Goal: Task Accomplishment & Management: Use online tool/utility

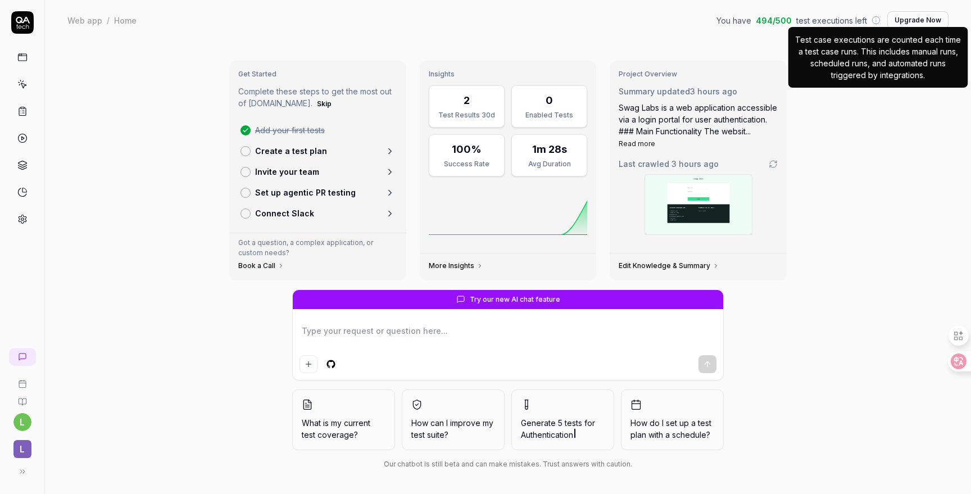
click at [879, 39] on p "Test case executions are counted each time a test case runs. This includes manu…" at bounding box center [878, 57] width 166 height 47
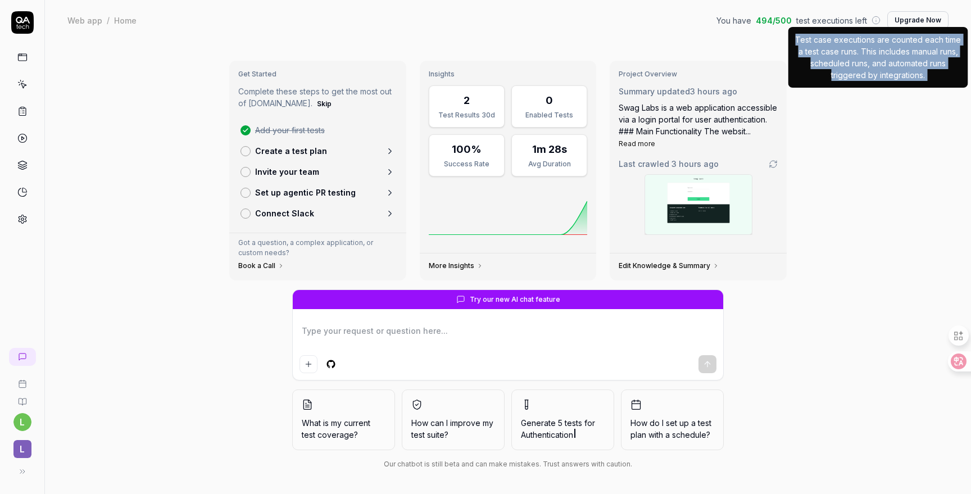
click at [879, 39] on p "Test case executions are counted each time a test case runs. This includes manu…" at bounding box center [878, 57] width 166 height 47
copy p "Test case executions are counted each time a test case runs. This includes manu…"
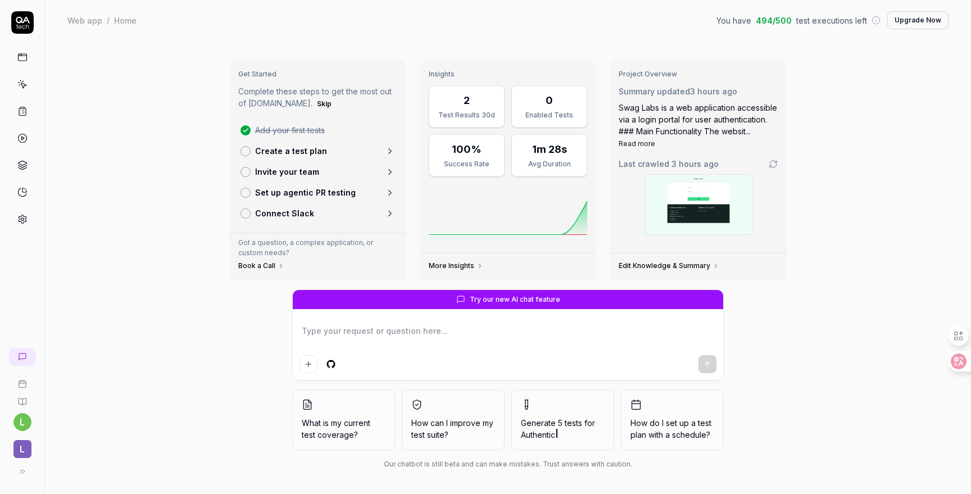
click at [22, 403] on icon at bounding box center [22, 401] width 7 height 7
click at [116, 148] on div "Get Started Complete these steps to get the most out of [DOMAIN_NAME]. Skip Add…" at bounding box center [508, 268] width 926 height 456
click at [16, 56] on link at bounding box center [22, 57] width 20 height 20
click at [25, 140] on icon at bounding box center [22, 138] width 10 height 10
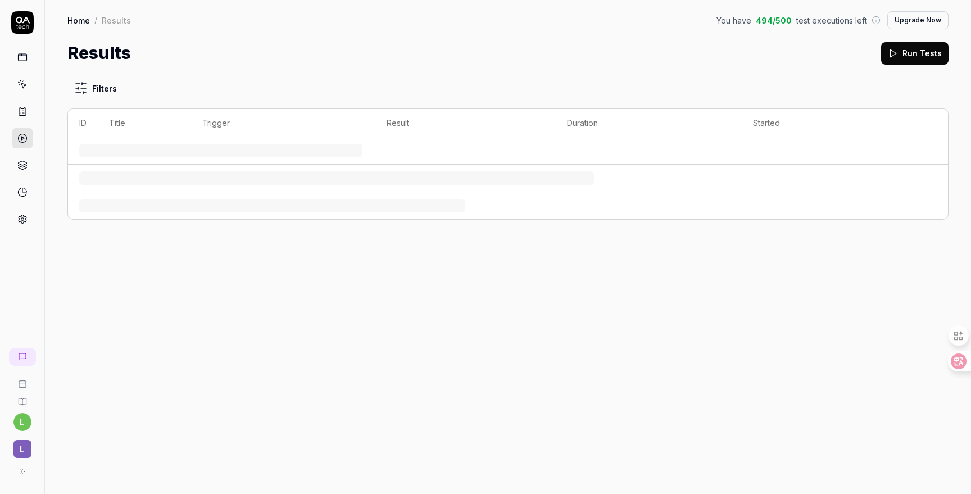
click at [25, 112] on icon at bounding box center [22, 112] width 7 height 8
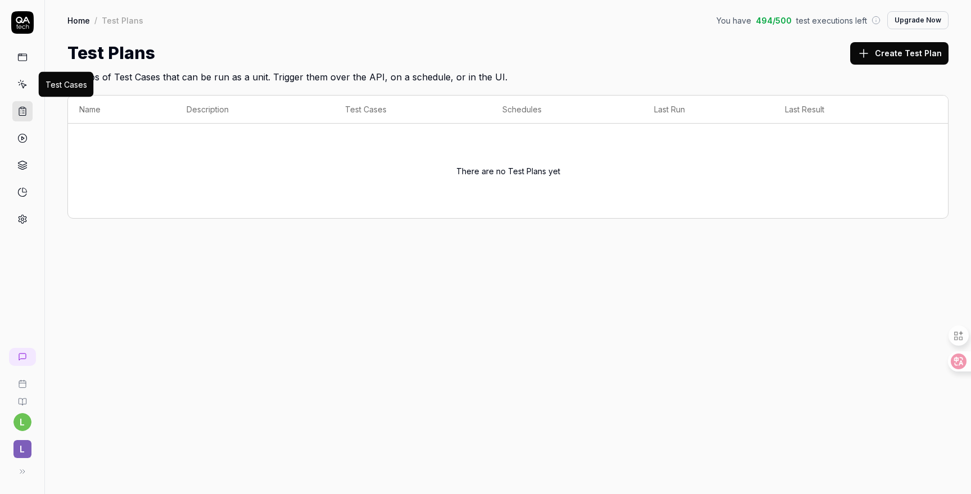
click at [23, 87] on icon at bounding box center [23, 85] width 5 height 5
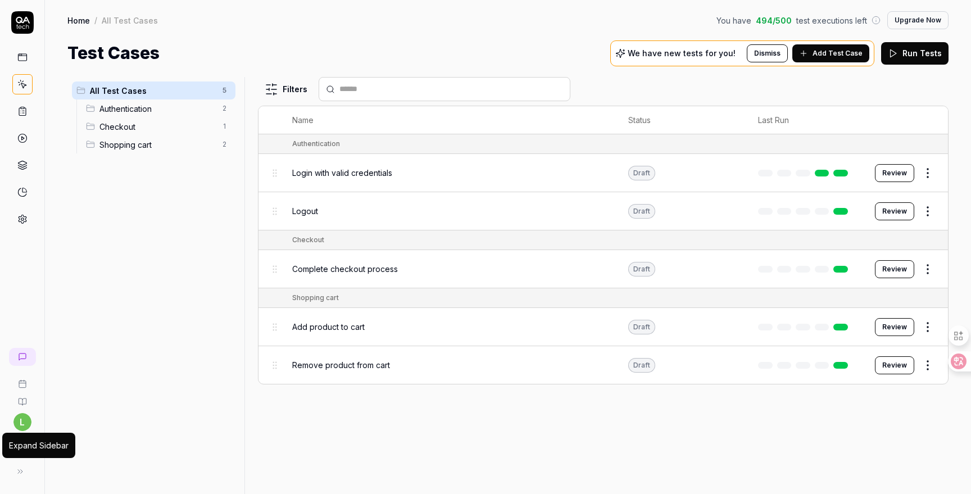
click at [26, 473] on button at bounding box center [20, 471] width 22 height 22
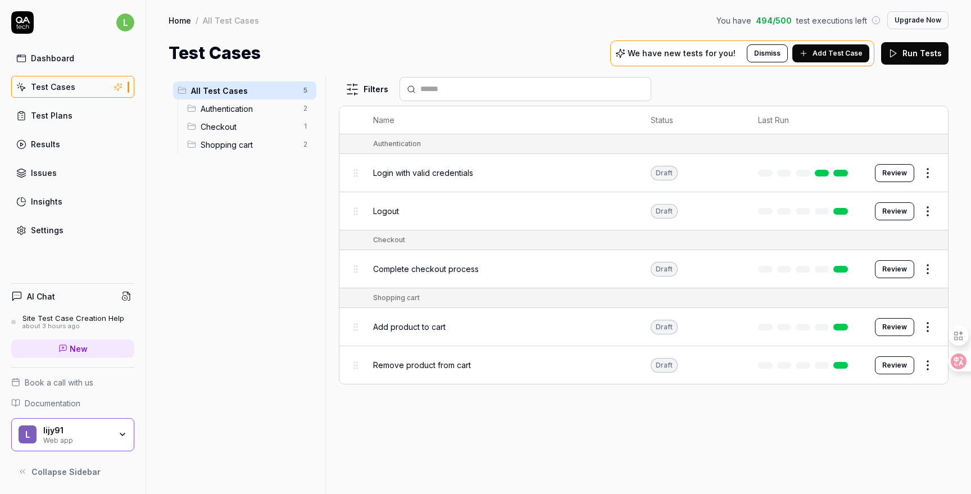
click at [245, 143] on span "Shopping cart" at bounding box center [249, 145] width 96 height 12
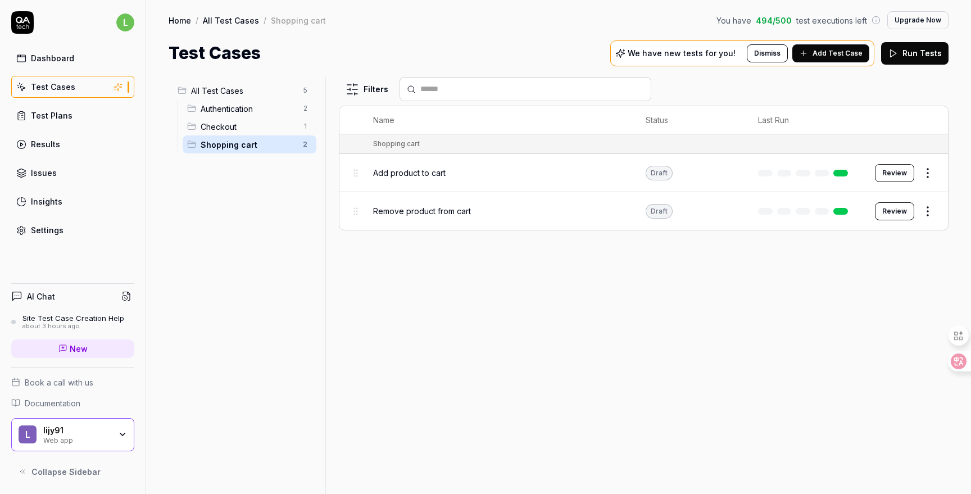
click at [397, 171] on span "Add product to cart" at bounding box center [409, 173] width 72 height 12
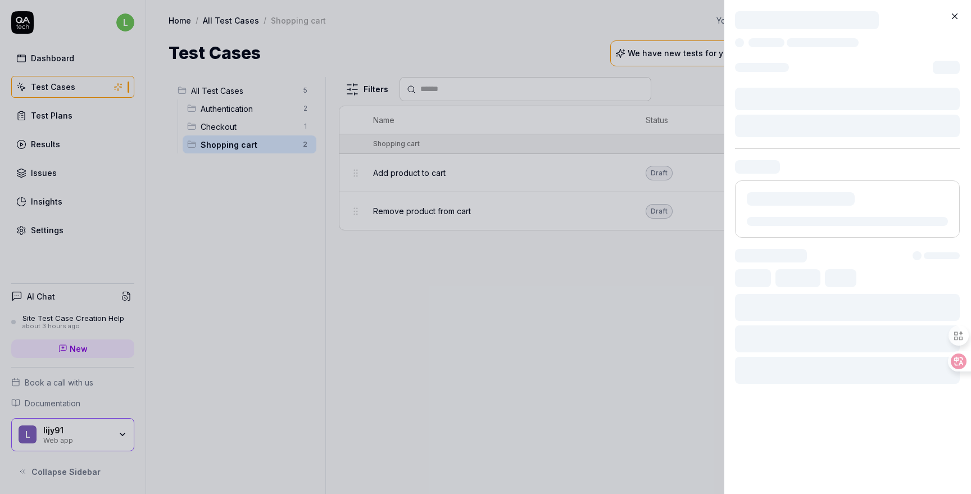
click at [242, 105] on body "l Dashboard Test Cases Test Plans Results Issues Insights Settings AI Chat Site…" at bounding box center [485, 247] width 971 height 494
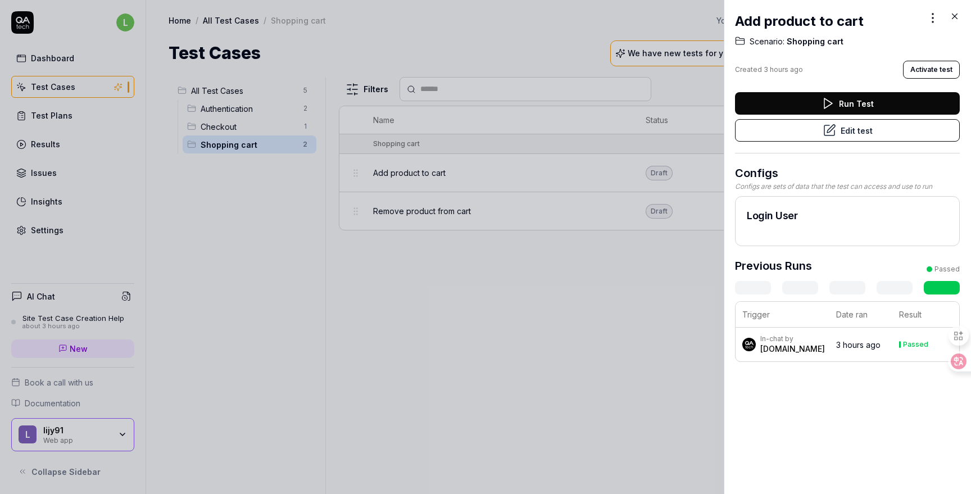
click at [368, 93] on div at bounding box center [485, 247] width 971 height 494
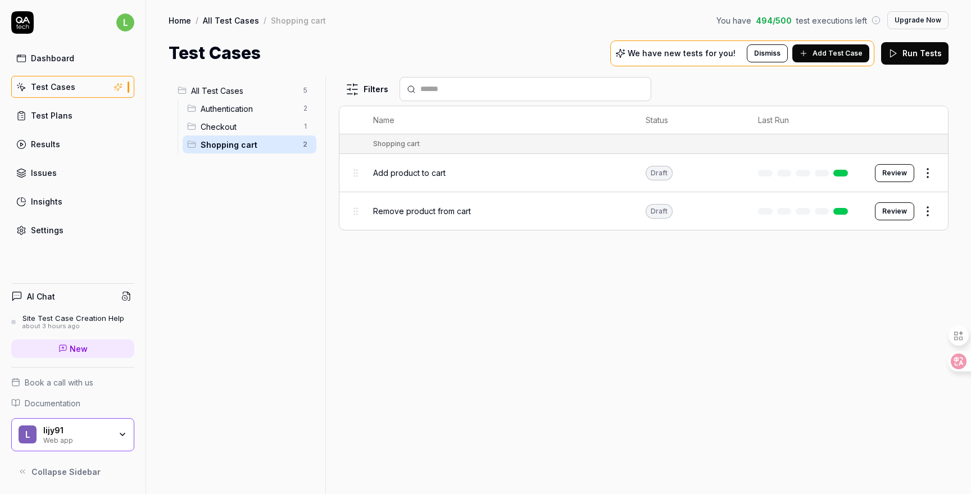
click at [244, 94] on span "All Test Cases" at bounding box center [243, 91] width 105 height 12
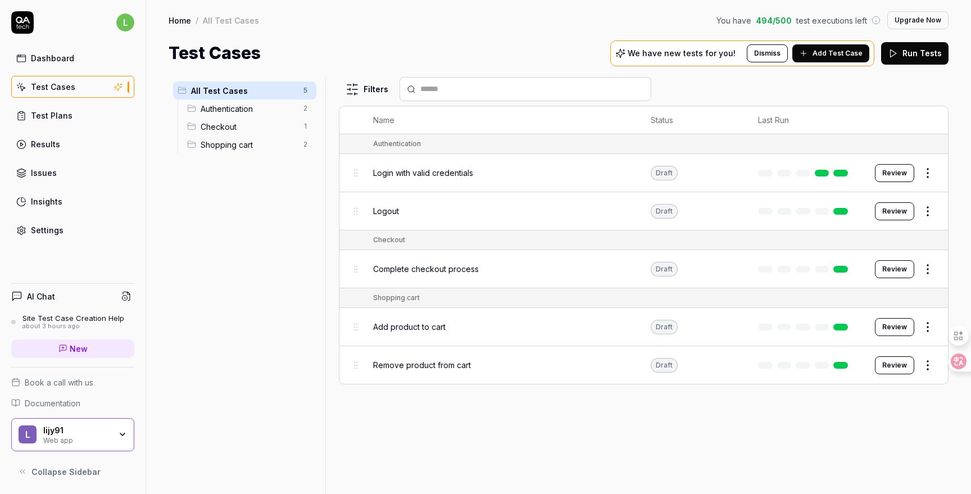
click at [399, 296] on div "Shopping cart" at bounding box center [396, 298] width 47 height 10
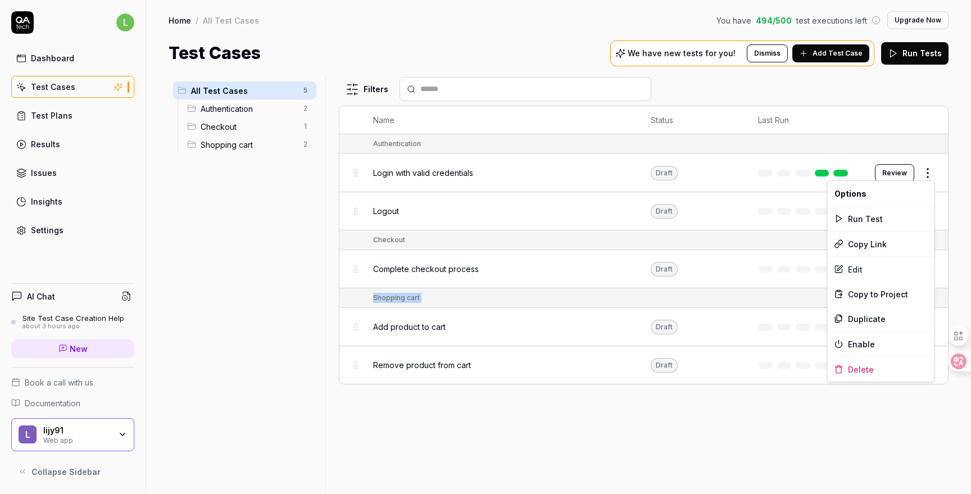
click at [928, 174] on html "l Dashboard Test Cases Test Plans Results Issues Insights Settings AI Chat Site…" at bounding box center [485, 247] width 971 height 494
click at [868, 273] on div "Edit" at bounding box center [881, 269] width 107 height 25
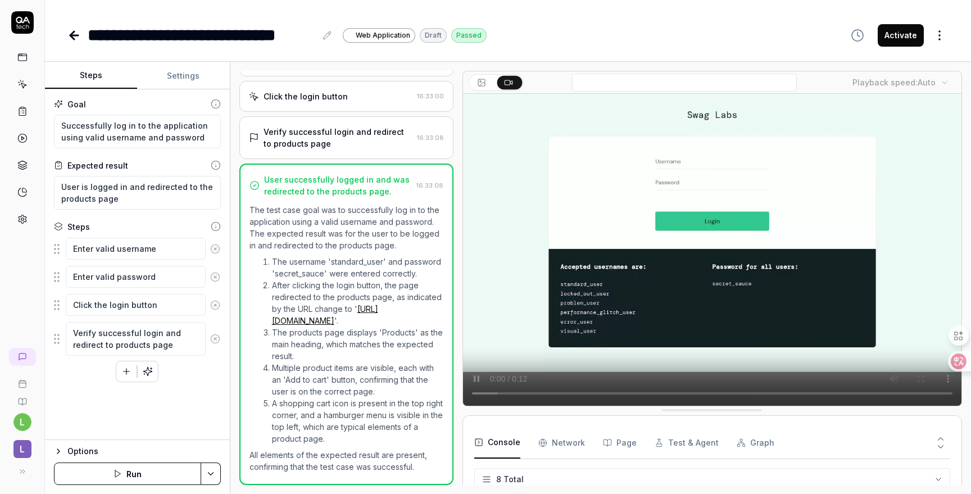
scroll to position [118, 0]
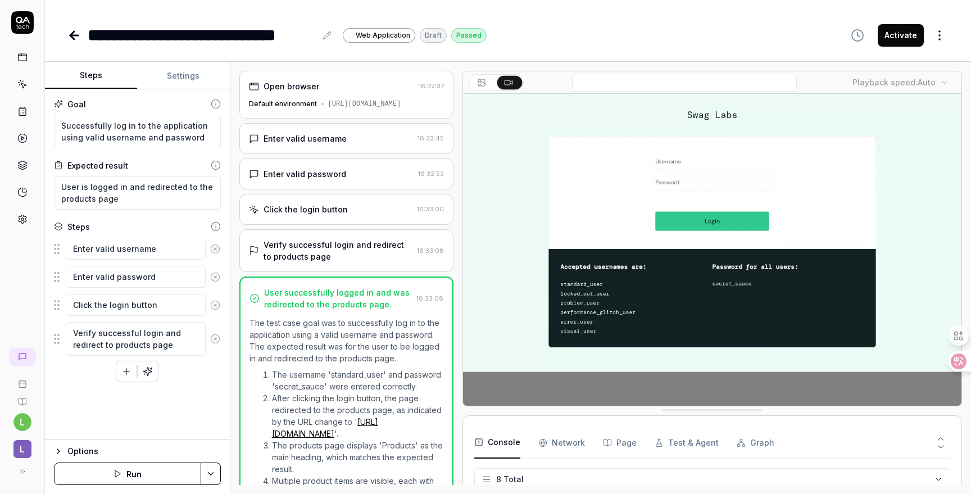
click at [328, 92] on div "Open browser" at bounding box center [331, 86] width 165 height 12
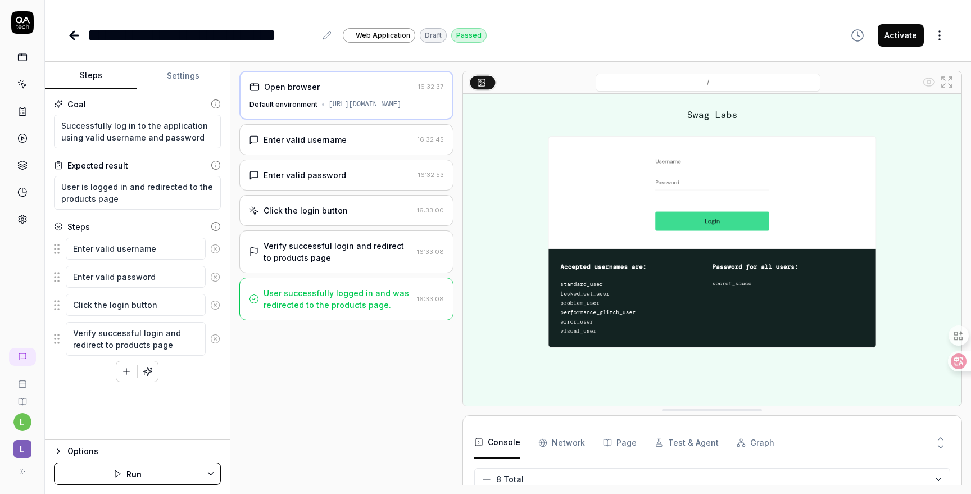
click at [324, 134] on div "Enter valid username" at bounding box center [305, 140] width 83 height 12
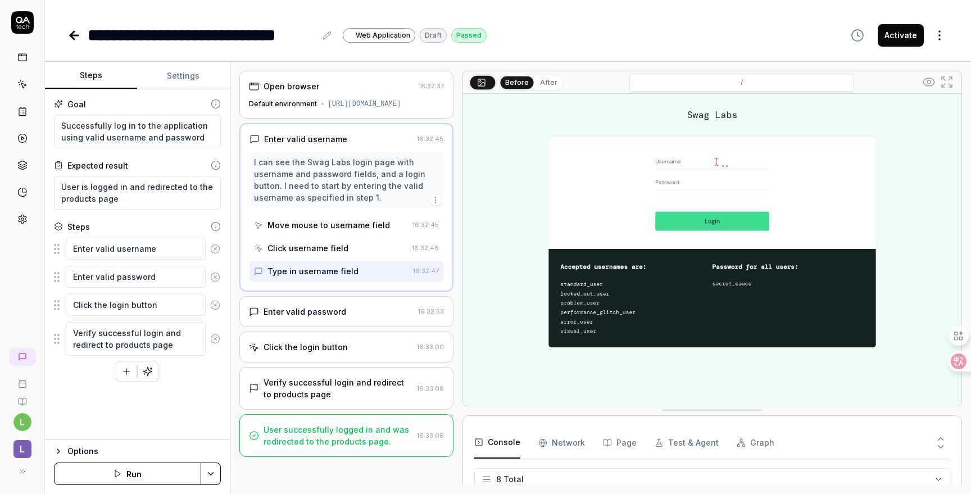
click at [559, 439] on Requests "Network" at bounding box center [561, 442] width 47 height 31
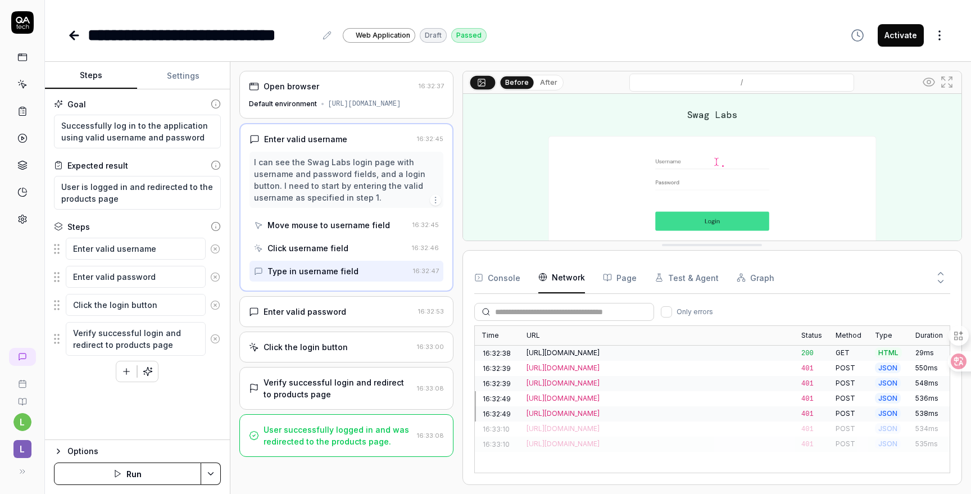
drag, startPoint x: 687, startPoint y: 410, endPoint x: 684, endPoint y: 244, distance: 165.2
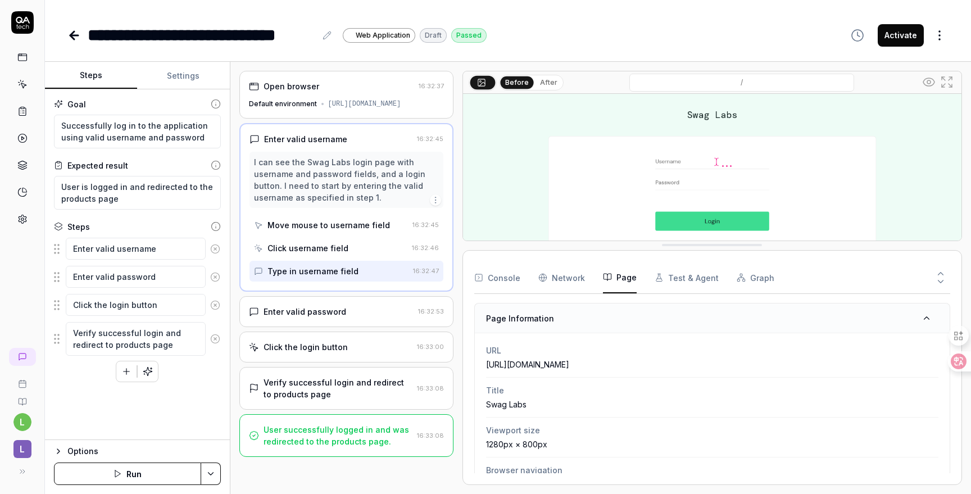
click at [621, 278] on button "Page" at bounding box center [620, 277] width 34 height 31
click at [665, 280] on button "Test & Agent" at bounding box center [687, 277] width 64 height 31
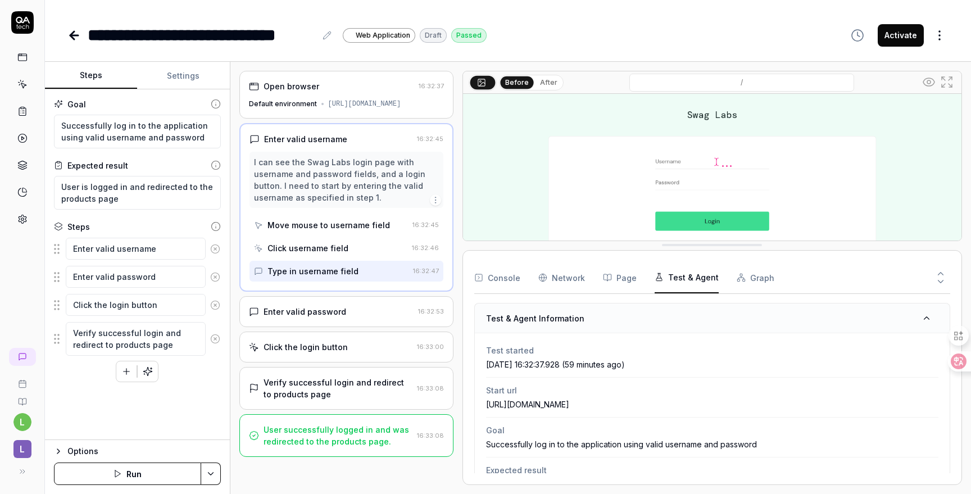
click at [737, 279] on icon "button" at bounding box center [741, 277] width 9 height 9
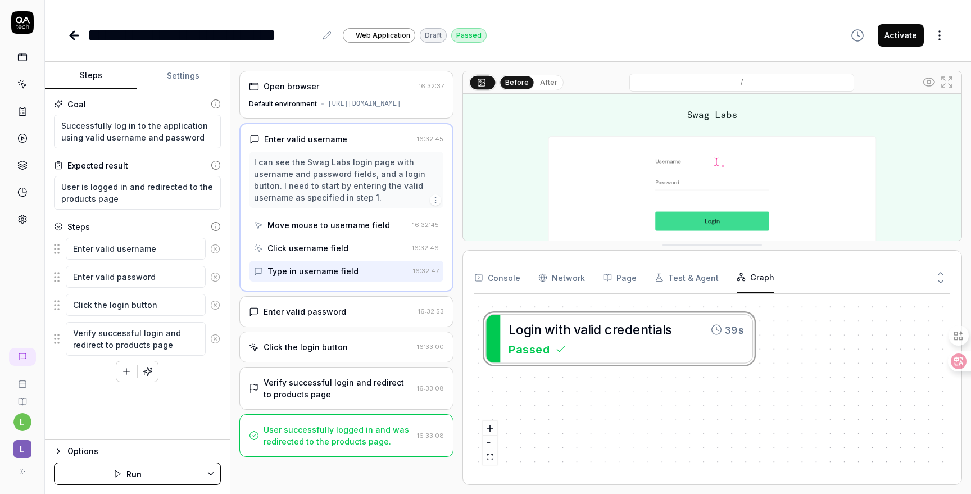
click at [182, 75] on button "Settings" at bounding box center [183, 75] width 92 height 27
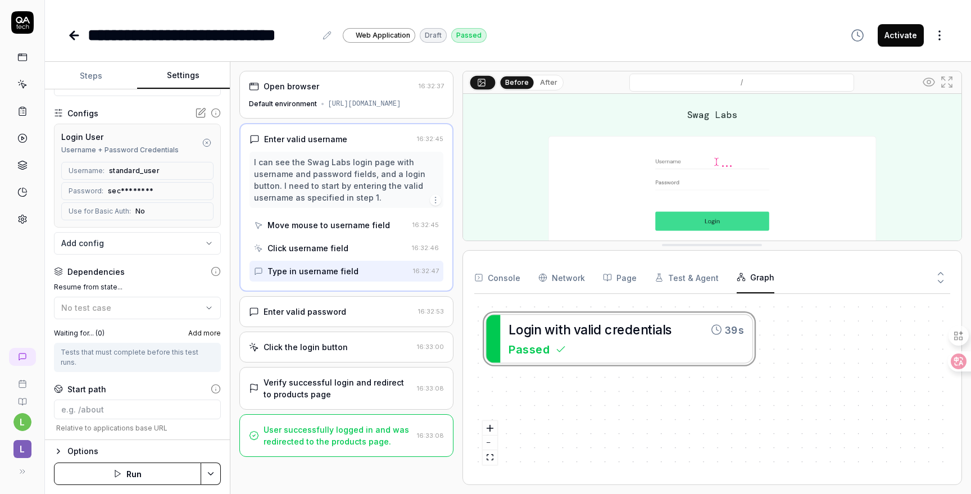
scroll to position [104, 0]
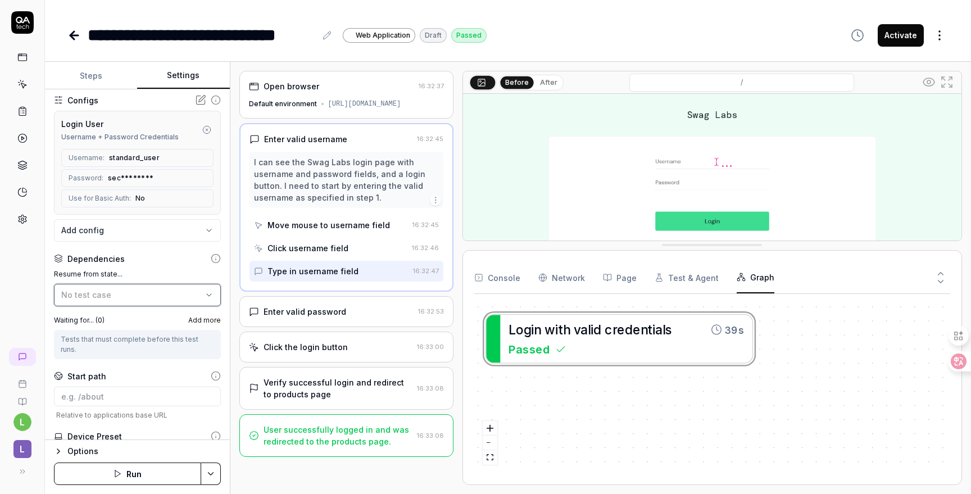
click at [158, 296] on div "No test case" at bounding box center [131, 295] width 141 height 12
click at [163, 273] on label "Resume from state..." at bounding box center [137, 274] width 167 height 10
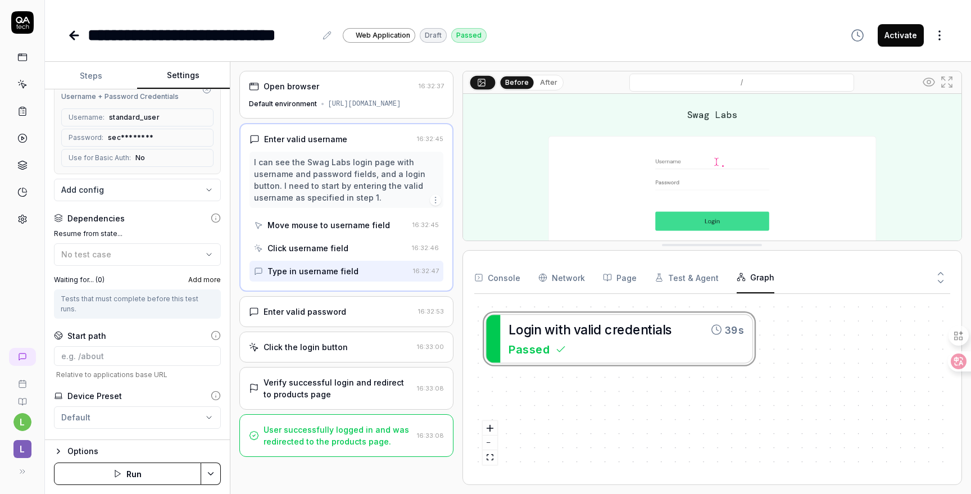
scroll to position [157, 0]
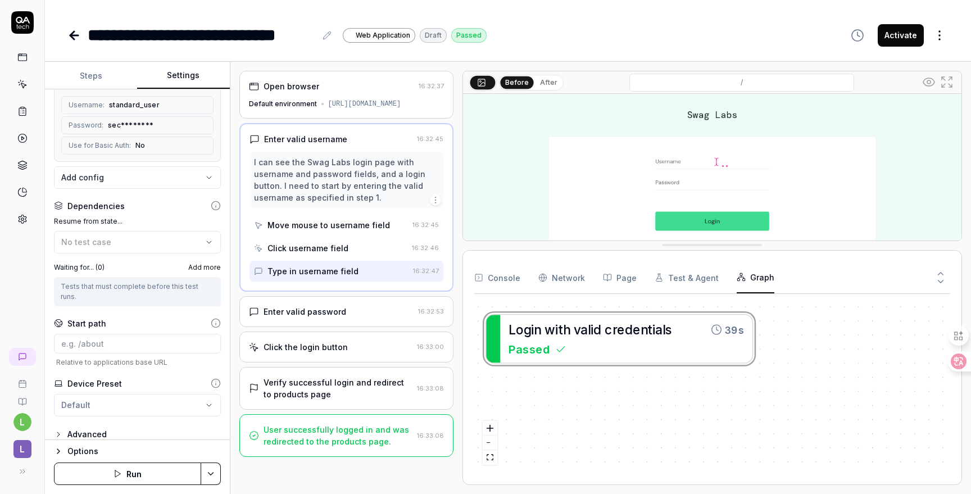
click at [96, 428] on div "Advanced" at bounding box center [86, 434] width 39 height 13
click at [85, 449] on div "Options" at bounding box center [143, 450] width 153 height 13
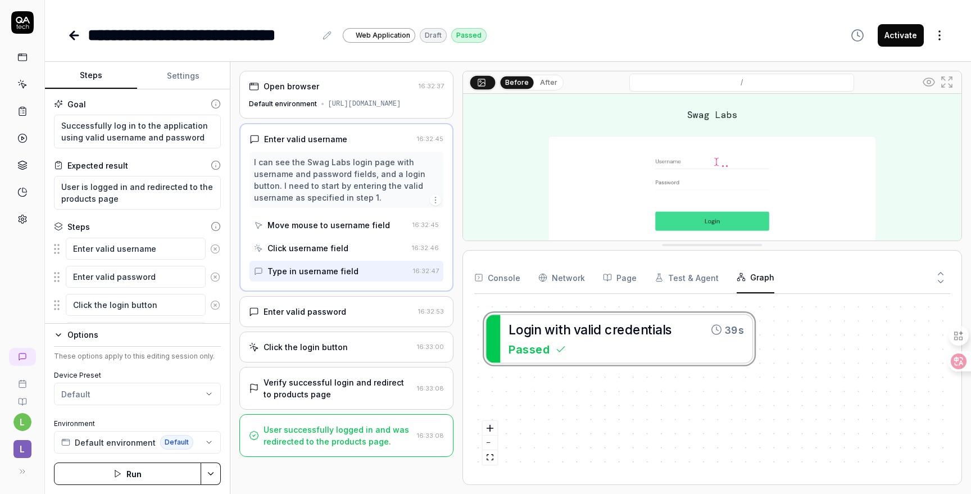
click at [97, 77] on button "Steps" at bounding box center [91, 75] width 92 height 27
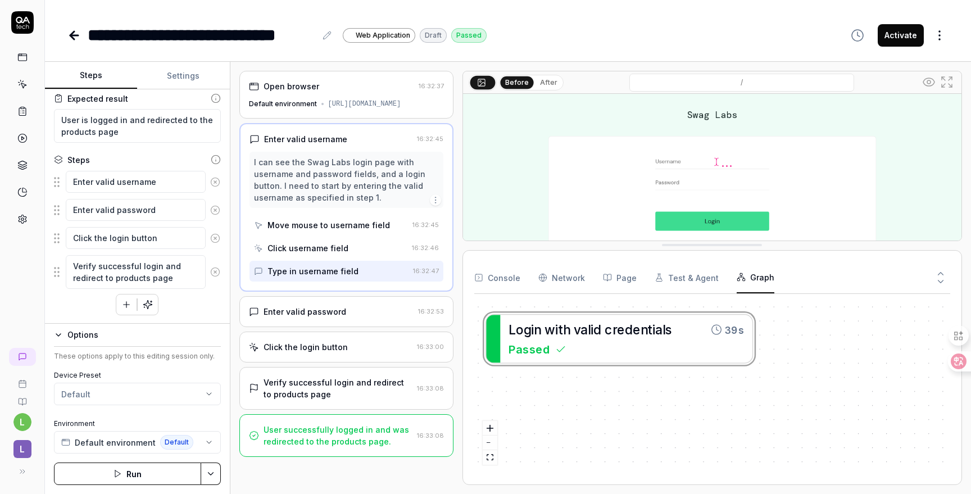
click at [183, 307] on div "Enter valid username Enter valid password Click the login button Verify success…" at bounding box center [137, 242] width 167 height 145
click at [212, 473] on html "**********" at bounding box center [485, 247] width 971 height 494
click at [192, 424] on div "Run w. Dependencies" at bounding box center [169, 421] width 114 height 25
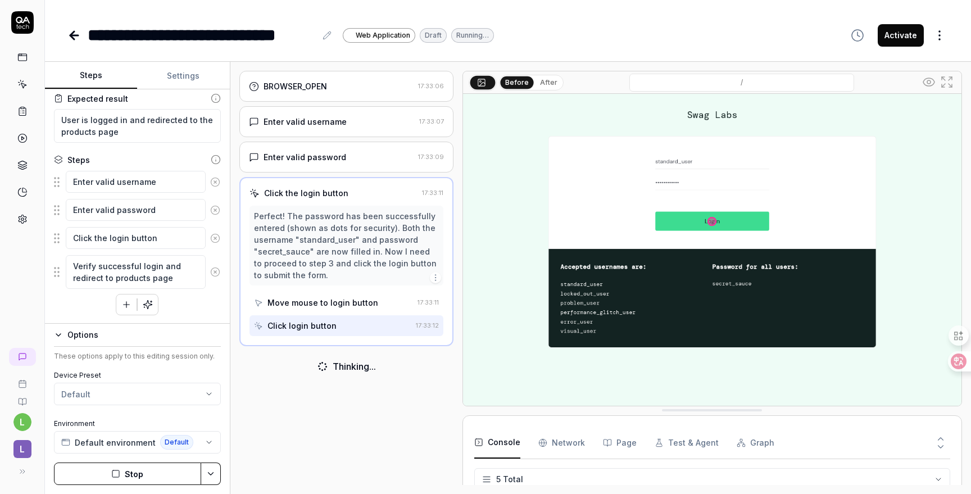
scroll to position [50, 0]
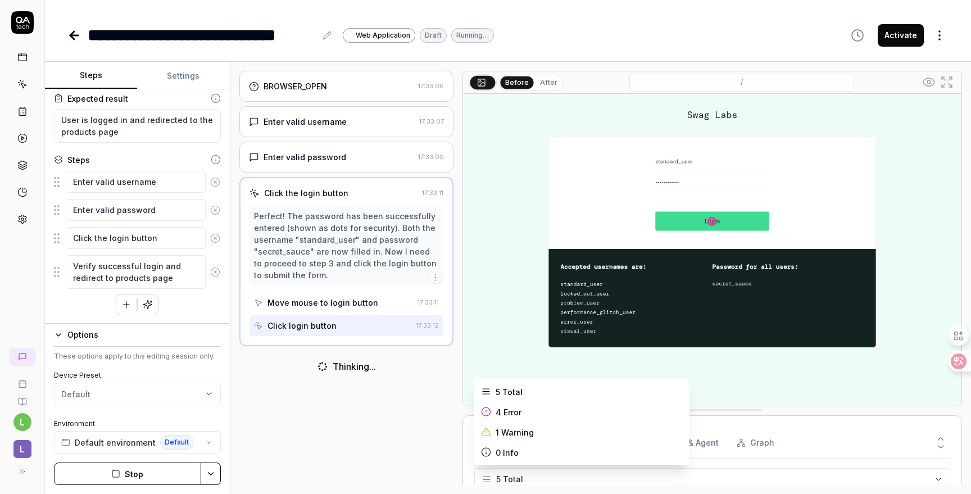
click at [528, 472] on html "**********" at bounding box center [485, 247] width 971 height 494
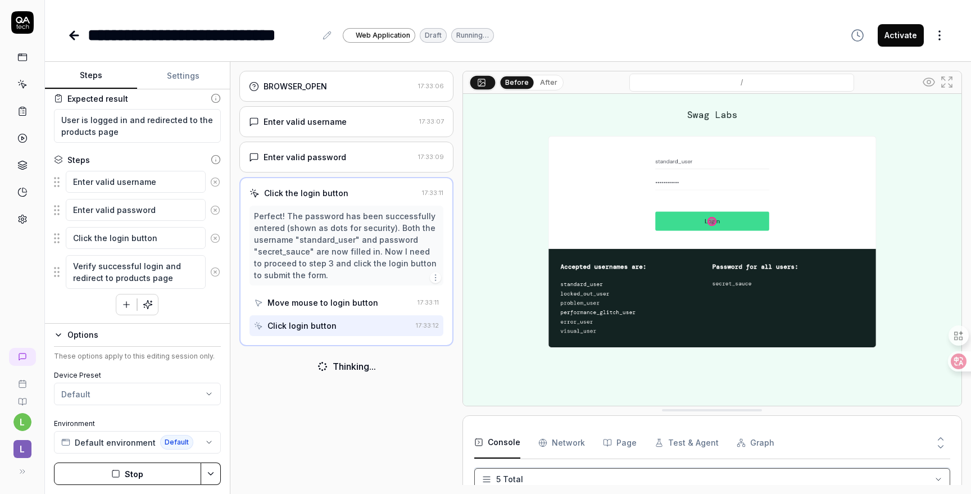
click at [379, 425] on html "**********" at bounding box center [485, 247] width 971 height 494
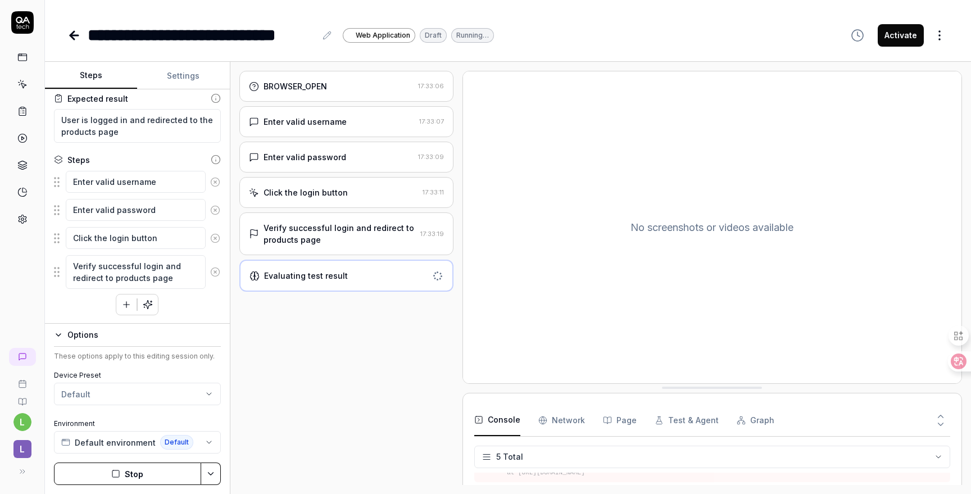
click at [347, 244] on div "Verify successful login and redirect to products page" at bounding box center [340, 234] width 152 height 24
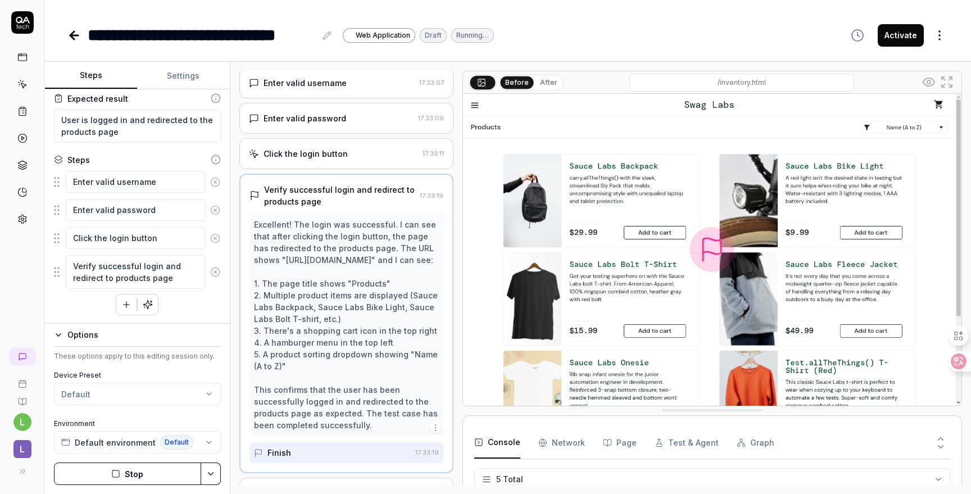
scroll to position [74, 0]
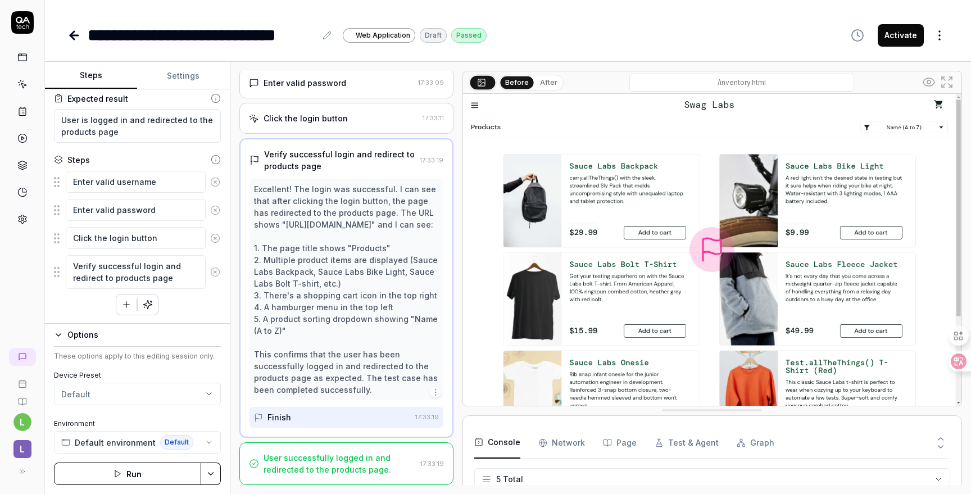
click at [348, 468] on div "User successfully logged in and redirected to the products page." at bounding box center [340, 464] width 152 height 24
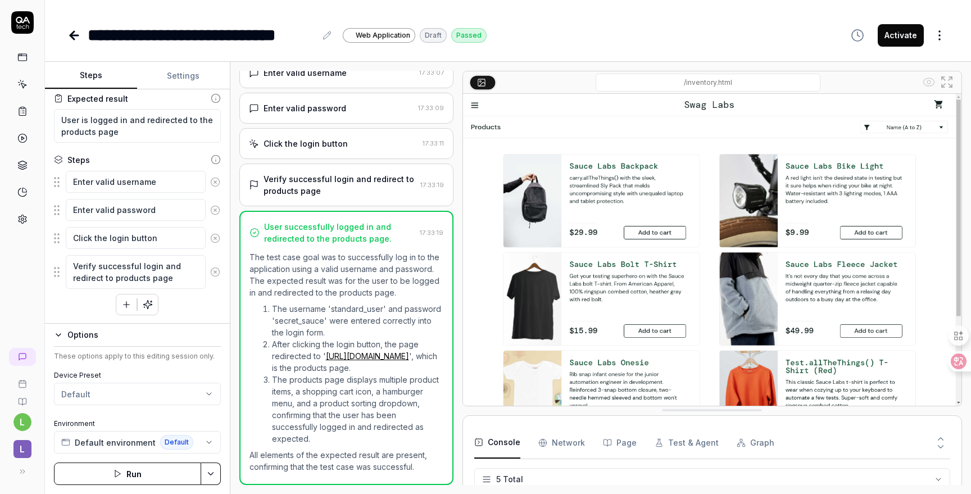
scroll to position [61, 0]
click at [324, 338] on li "After clicking the login button, the page redirected to ' [URL][DOMAIN_NAME] ',…" at bounding box center [357, 355] width 171 height 35
click at [137, 473] on button "Run" at bounding box center [127, 473] width 147 height 22
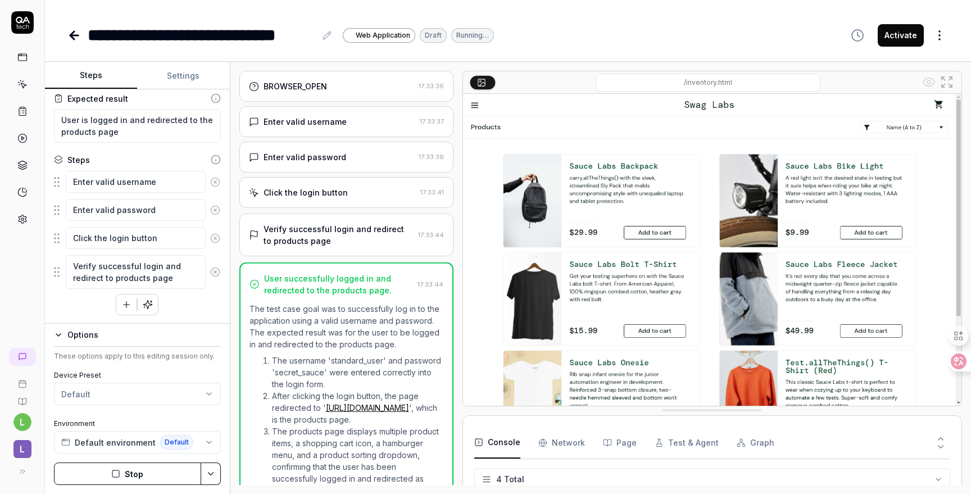
type textarea "*"
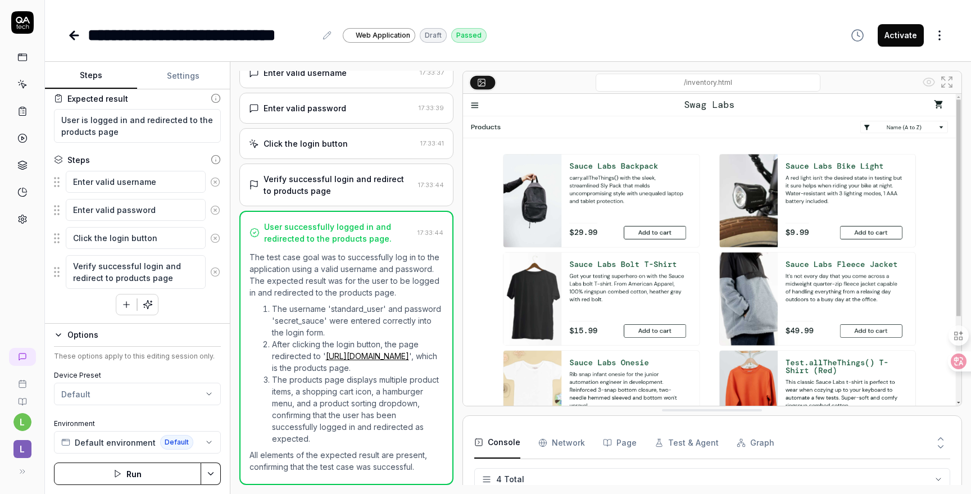
scroll to position [61, 0]
click at [361, 267] on p "The test case goal was to successfully log in to the application using a valid …" at bounding box center [346, 274] width 194 height 47
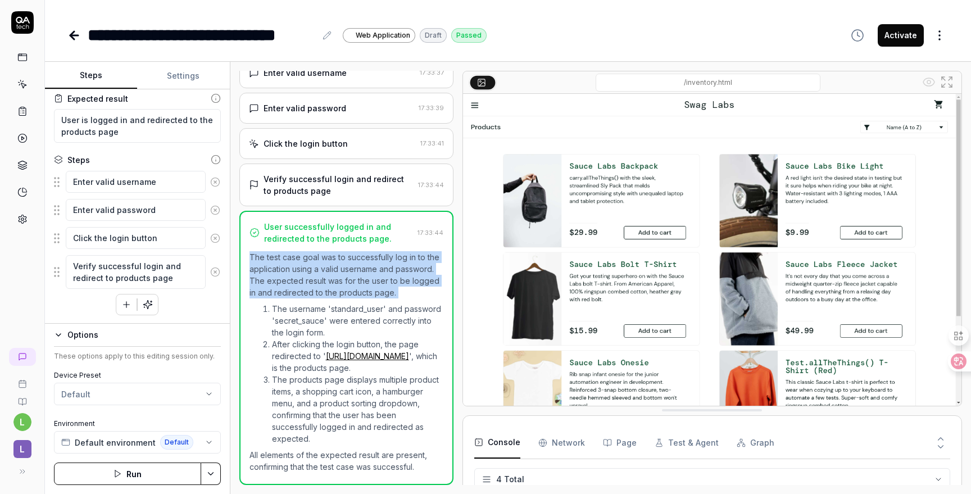
click at [361, 267] on p "The test case goal was to successfully log in to the application using a valid …" at bounding box center [346, 274] width 194 height 47
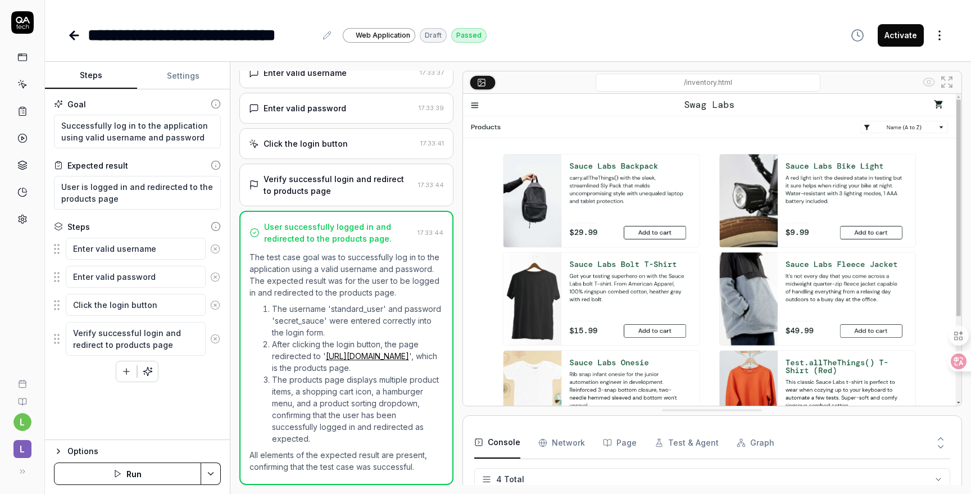
scroll to position [78, 0]
click at [571, 447] on Requests "Network" at bounding box center [561, 442] width 47 height 31
click at [621, 448] on button "Page" at bounding box center [620, 442] width 34 height 31
click at [682, 446] on button "Test & Agent" at bounding box center [687, 442] width 64 height 31
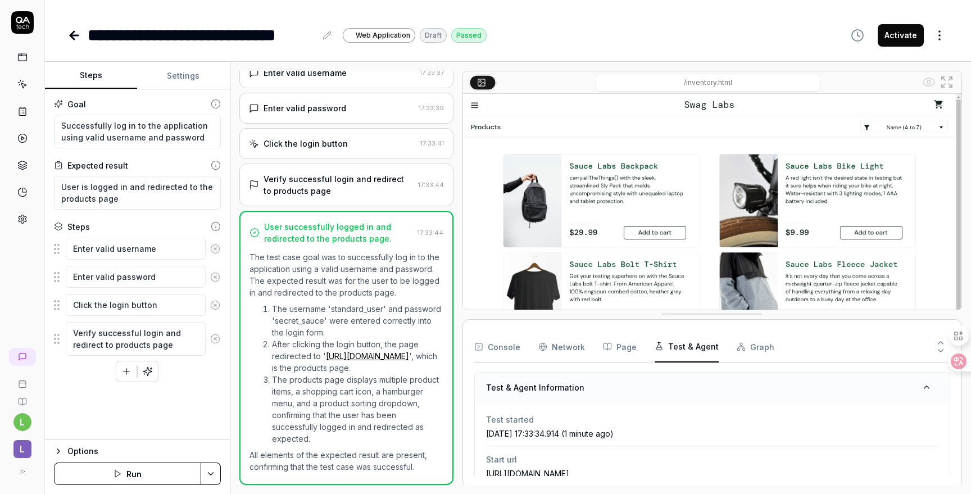
drag, startPoint x: 724, startPoint y: 410, endPoint x: 724, endPoint y: 258, distance: 151.2
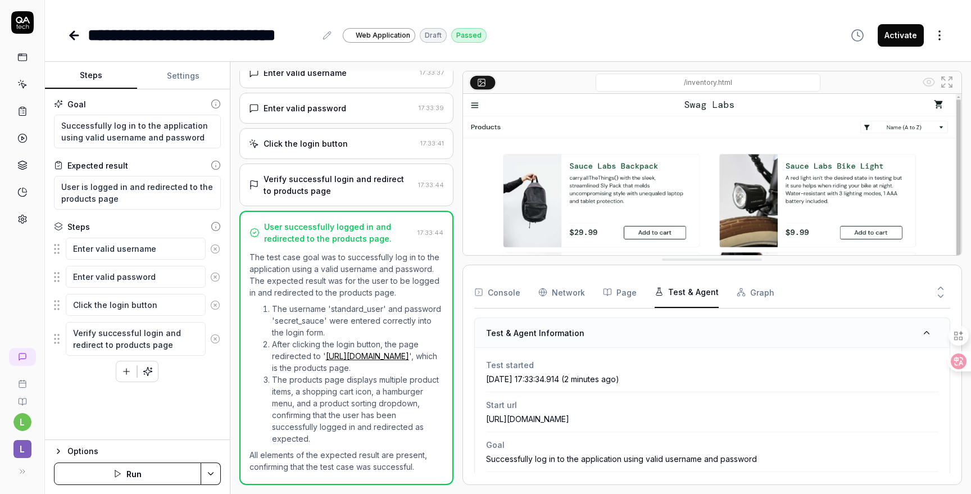
scroll to position [0, 0]
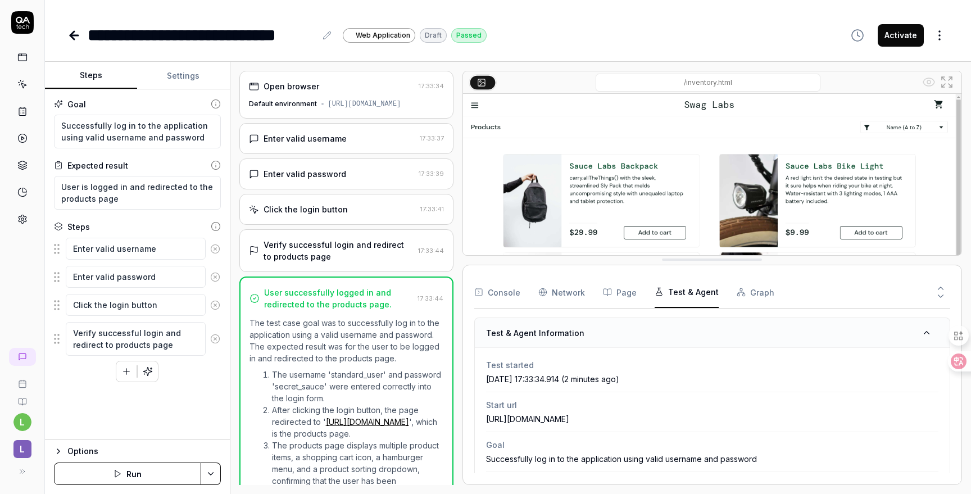
click at [360, 137] on div "Enter valid username" at bounding box center [332, 139] width 166 height 12
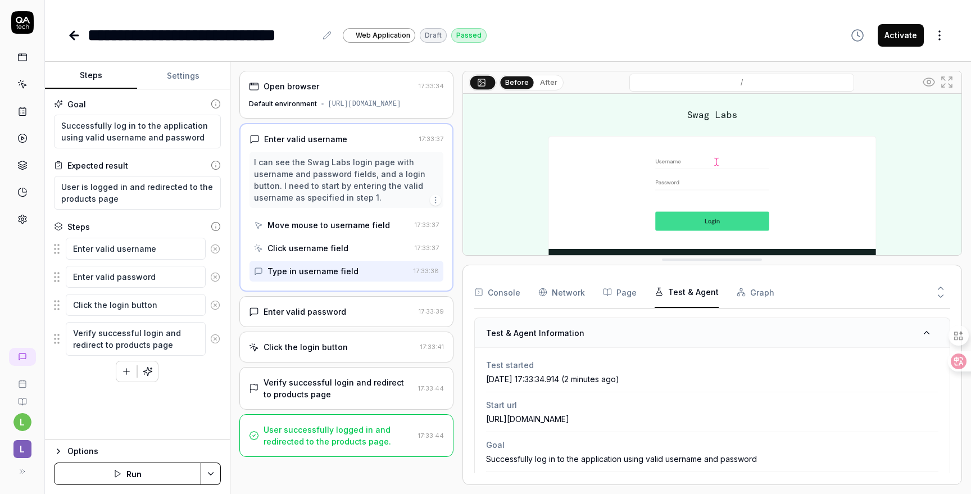
click at [341, 91] on div "Open browser" at bounding box center [331, 86] width 165 height 12
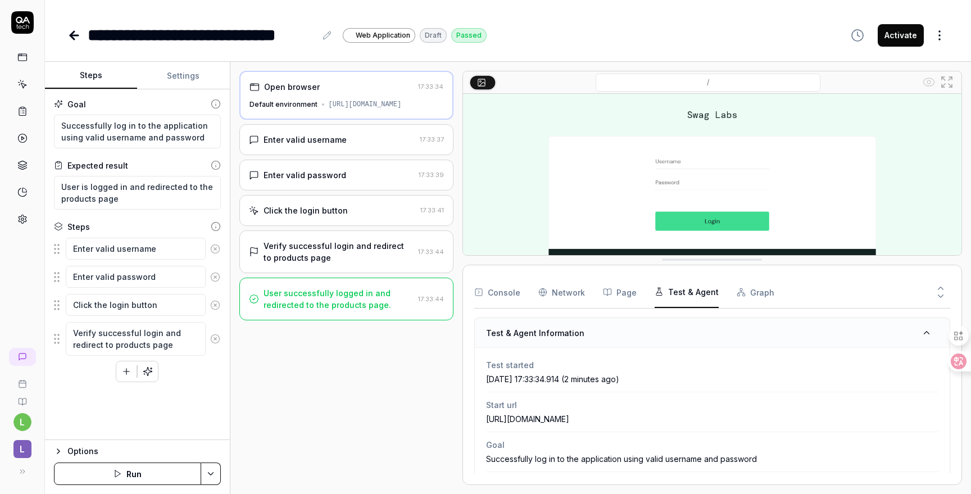
click at [324, 140] on div "Enter valid username" at bounding box center [305, 140] width 83 height 12
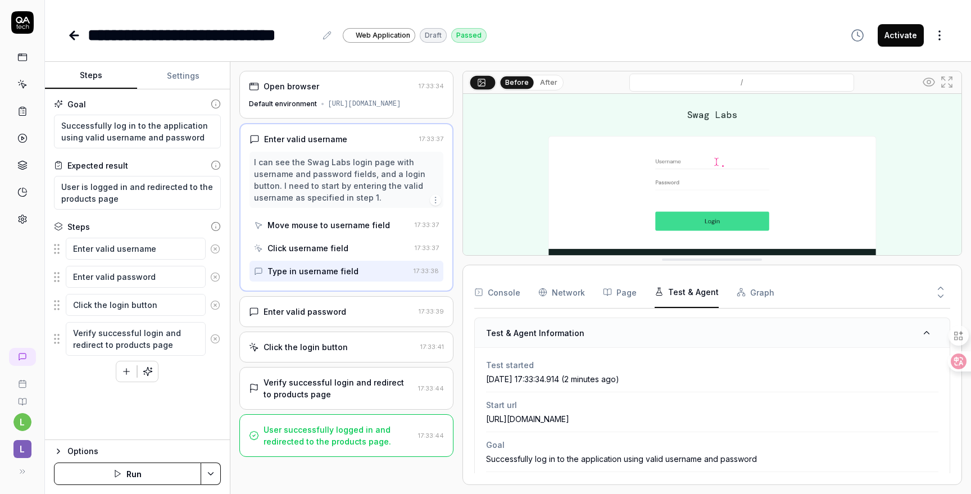
click at [167, 467] on button "Run" at bounding box center [127, 473] width 147 height 22
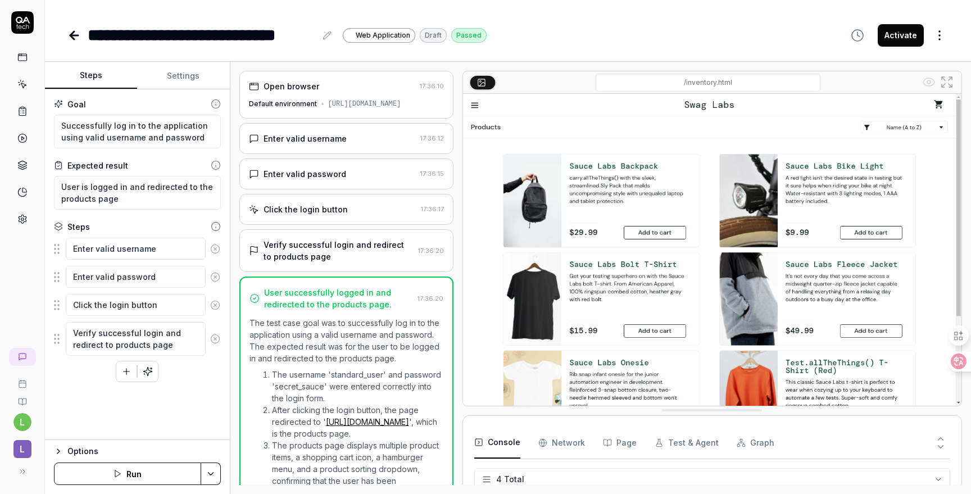
click at [314, 243] on div "Verify successful login and redirect to products page" at bounding box center [339, 251] width 150 height 24
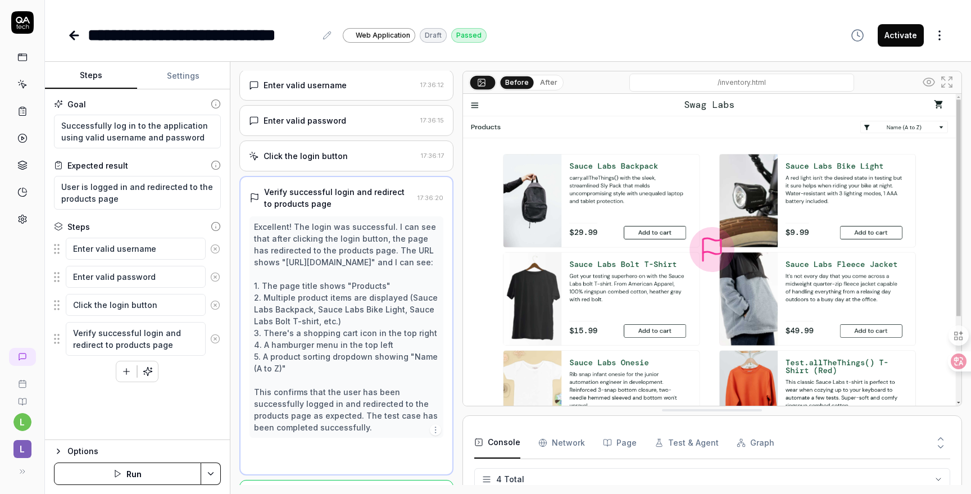
scroll to position [56, 0]
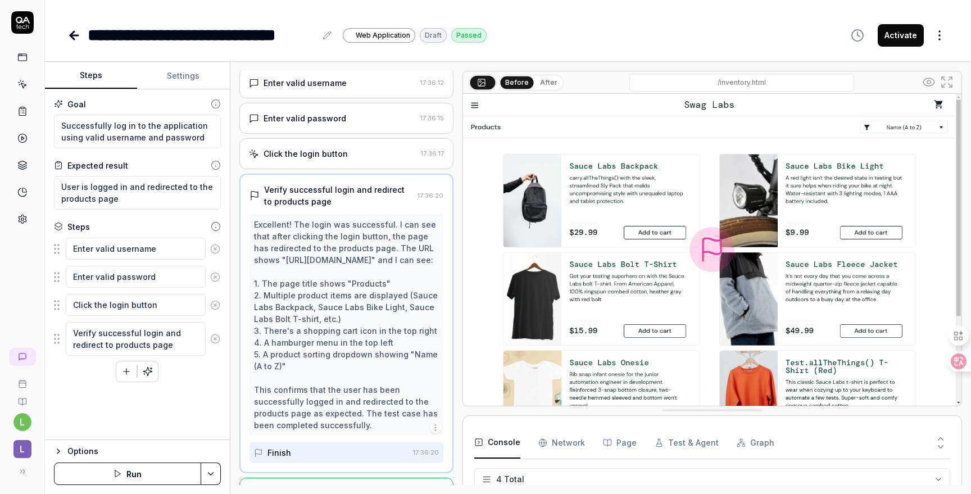
click at [316, 230] on div "Excellent! The login was successful. I can see that after clicking the login bu…" at bounding box center [346, 325] width 185 height 212
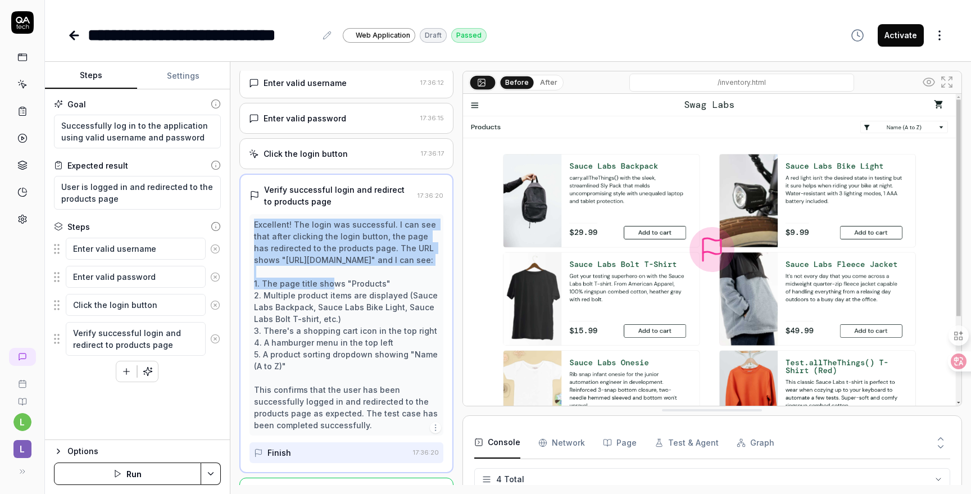
click at [316, 230] on div "Excellent! The login was successful. I can see that after clicking the login bu…" at bounding box center [346, 325] width 185 height 212
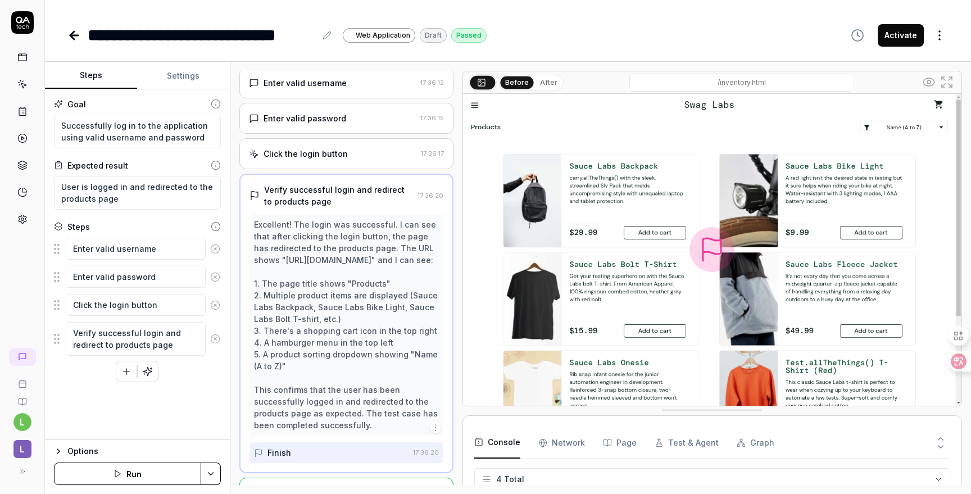
click at [319, 247] on div "Excellent! The login was successful. I can see that after clicking the login bu…" at bounding box center [346, 325] width 185 height 212
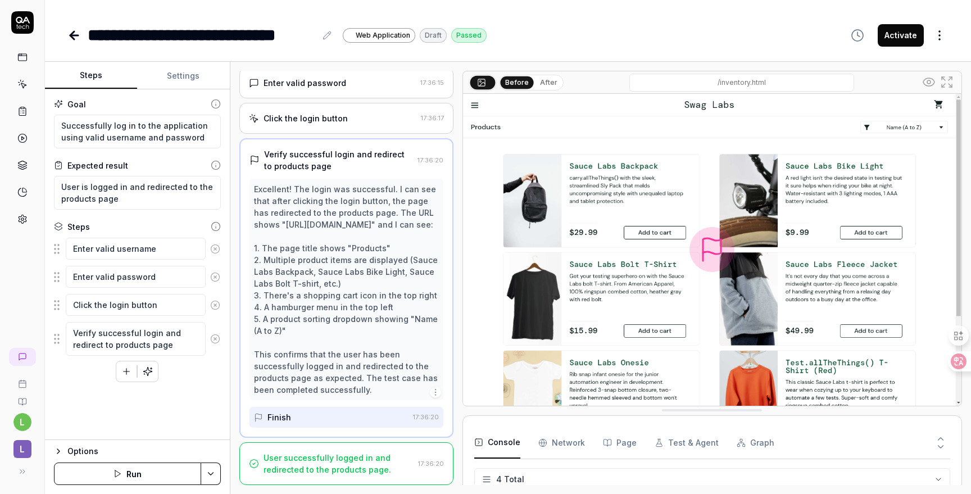
click at [312, 250] on div "Excellent! The login was successful. I can see that after clicking the login bu…" at bounding box center [346, 289] width 185 height 212
click at [434, 392] on icon "button" at bounding box center [435, 392] width 9 height 9
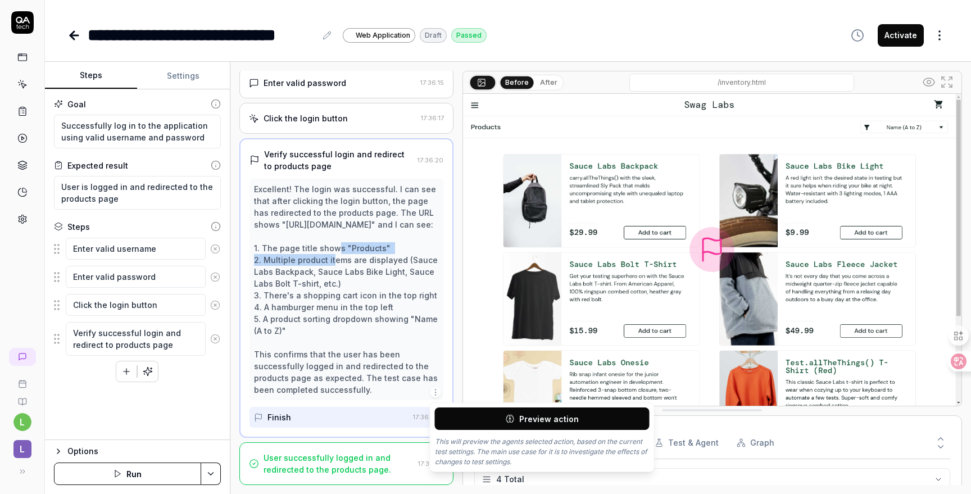
click at [467, 417] on button "Preview action" at bounding box center [542, 418] width 215 height 22
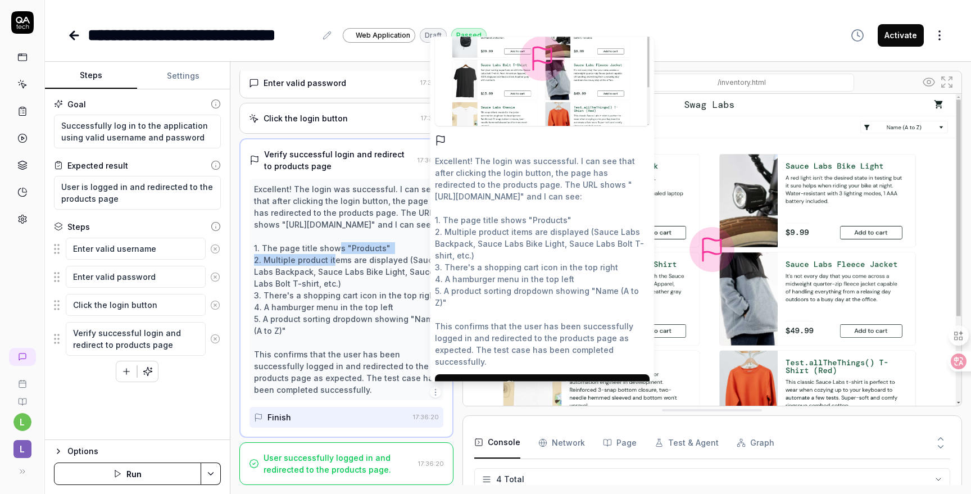
scroll to position [67, 0]
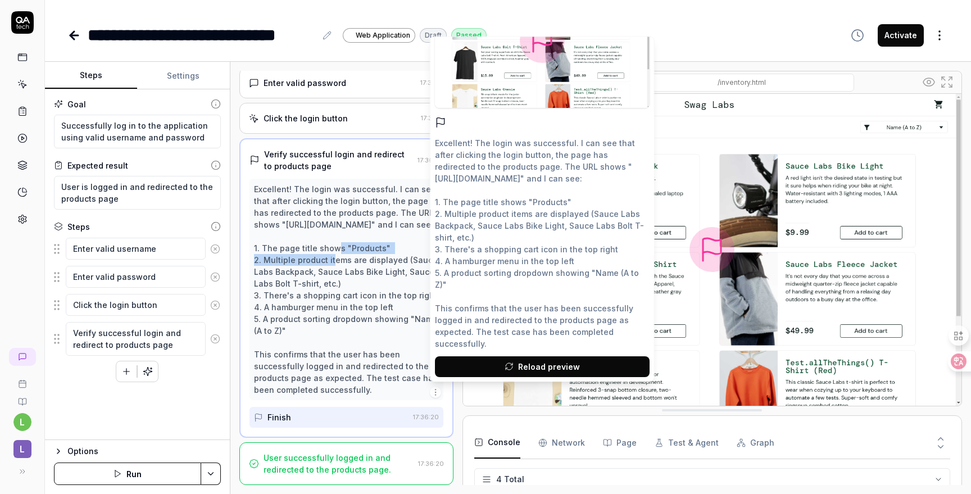
click at [534, 368] on span "Reload preview" at bounding box center [549, 367] width 62 height 12
type textarea "*"
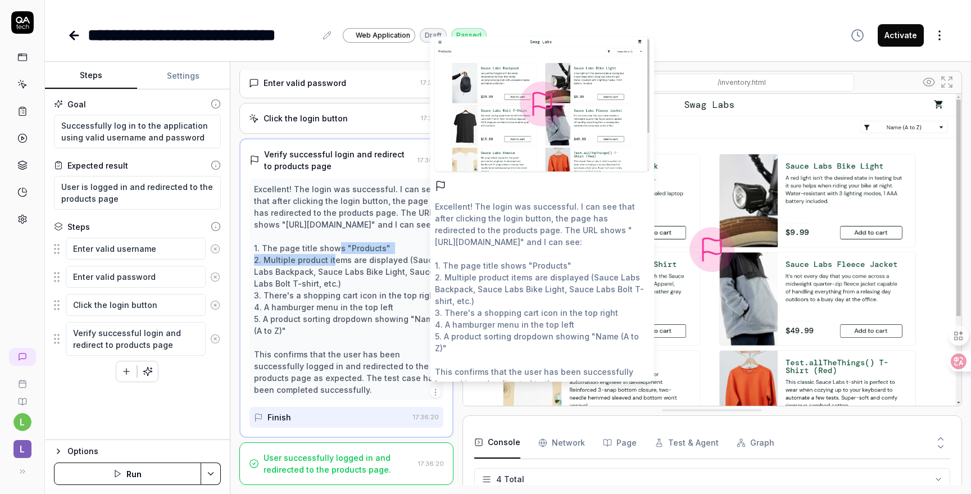
scroll to position [0, 0]
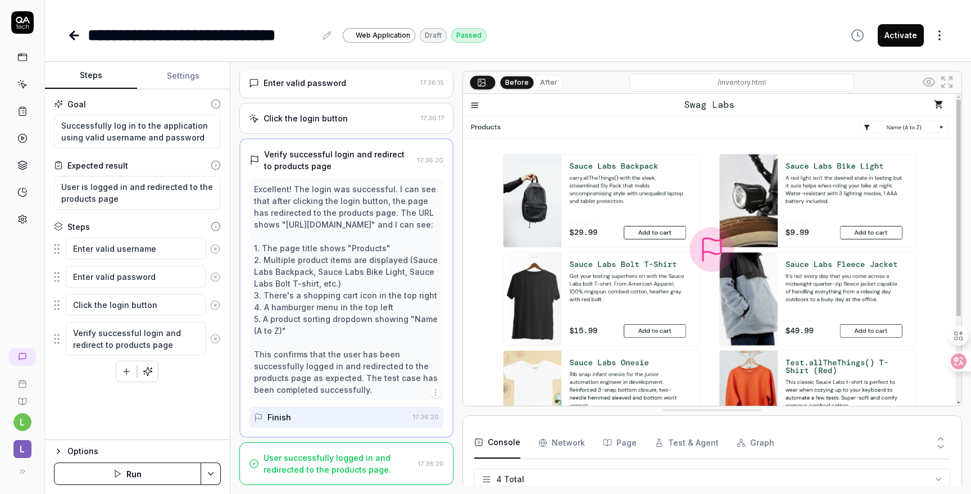
click at [379, 223] on div "Excellent! The login was successful. I can see that after clicking the login bu…" at bounding box center [346, 289] width 185 height 212
click at [415, 112] on div "Click the login button" at bounding box center [332, 118] width 167 height 12
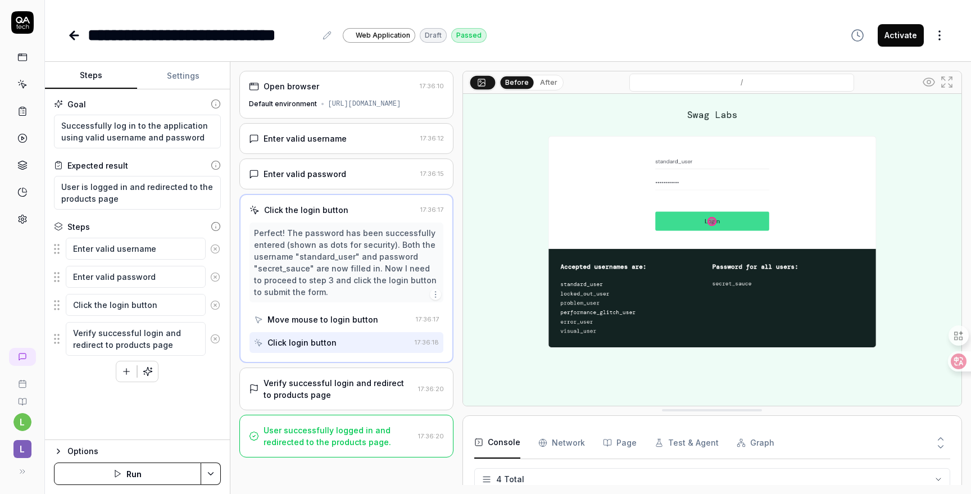
click at [386, 275] on div "Perfect! The password has been successfully entered (shown as dots for security…" at bounding box center [346, 262] width 185 height 71
click at [382, 173] on div "Enter valid password" at bounding box center [332, 174] width 167 height 12
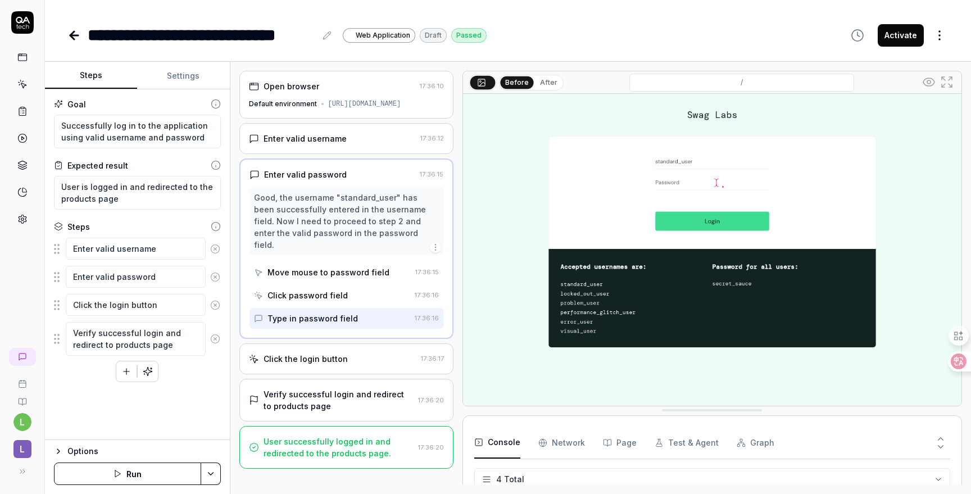
click at [376, 137] on div "Enter valid username" at bounding box center [332, 139] width 167 height 12
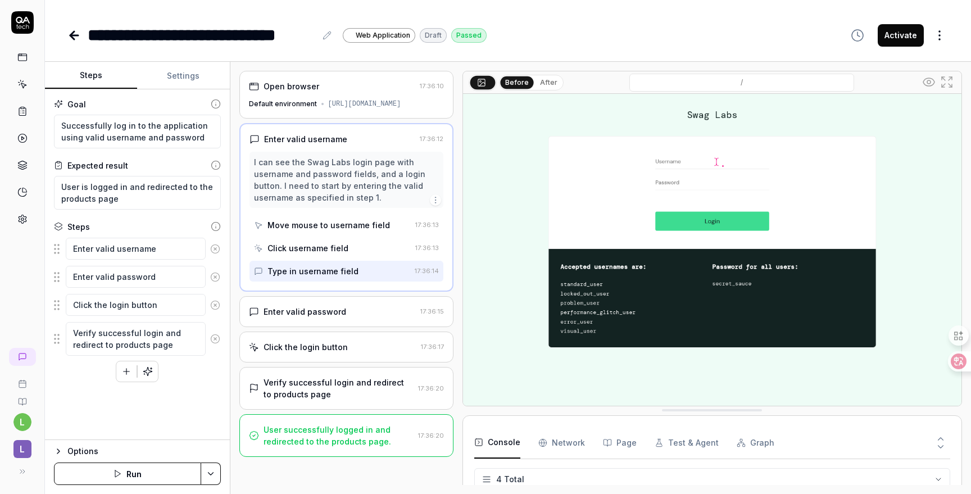
click at [368, 89] on div "Open browser" at bounding box center [332, 86] width 166 height 12
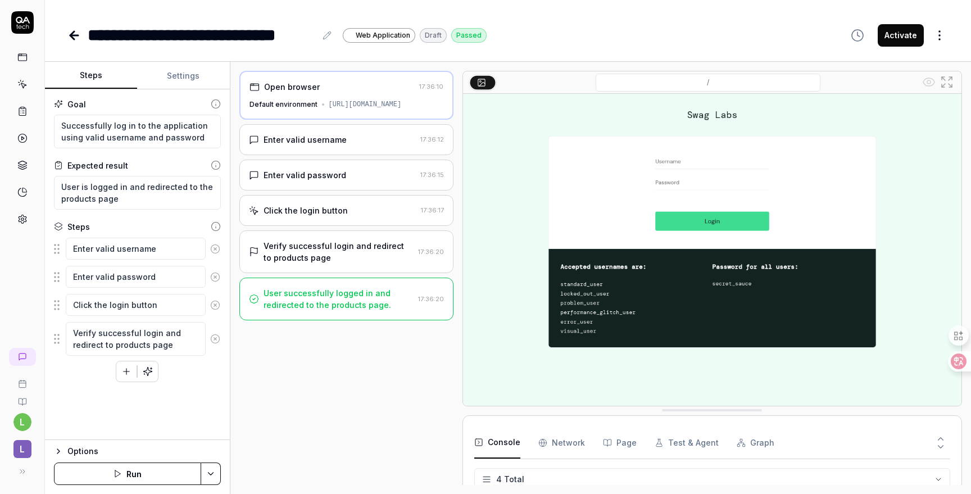
click at [360, 307] on div "User successfully logged in and redirected to the products page." at bounding box center [339, 299] width 150 height 24
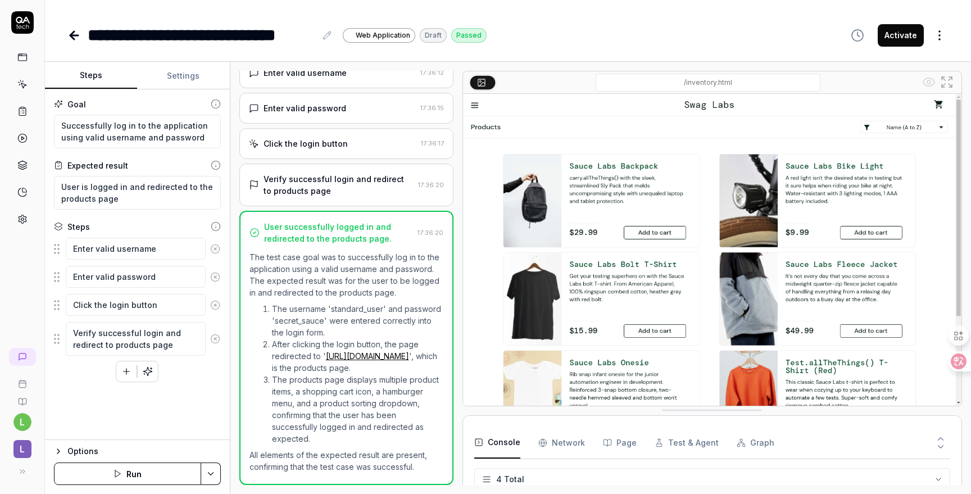
scroll to position [78, 0]
click at [565, 447] on Requests "Network" at bounding box center [561, 442] width 47 height 31
click at [503, 442] on button "Console" at bounding box center [497, 442] width 46 height 31
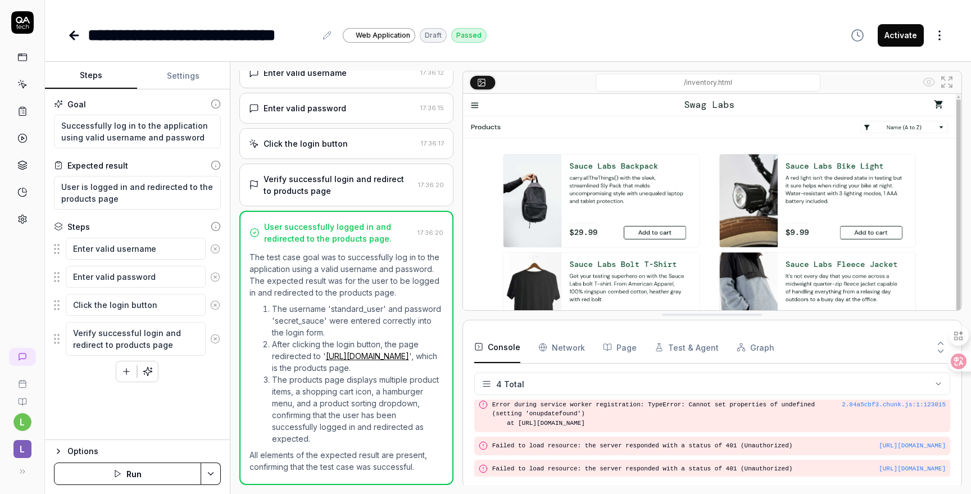
scroll to position [0, 0]
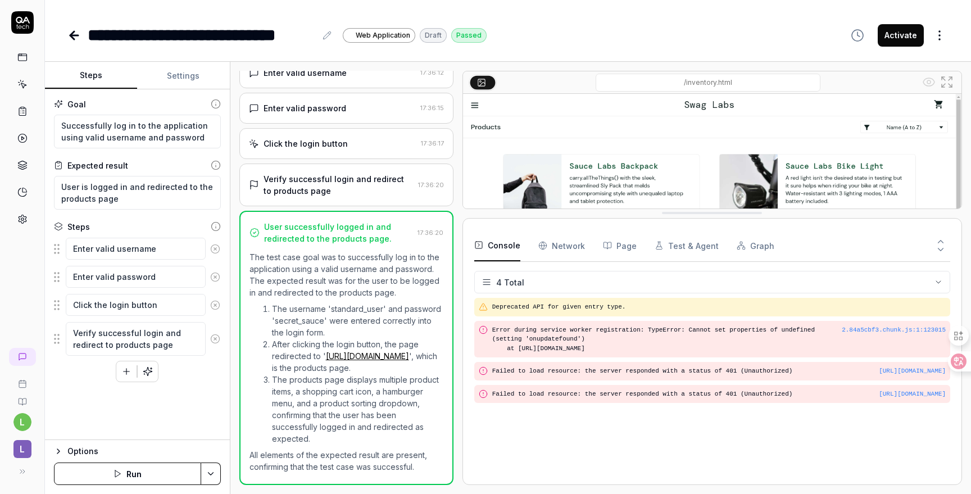
drag, startPoint x: 527, startPoint y: 413, endPoint x: 521, endPoint y: 218, distance: 195.1
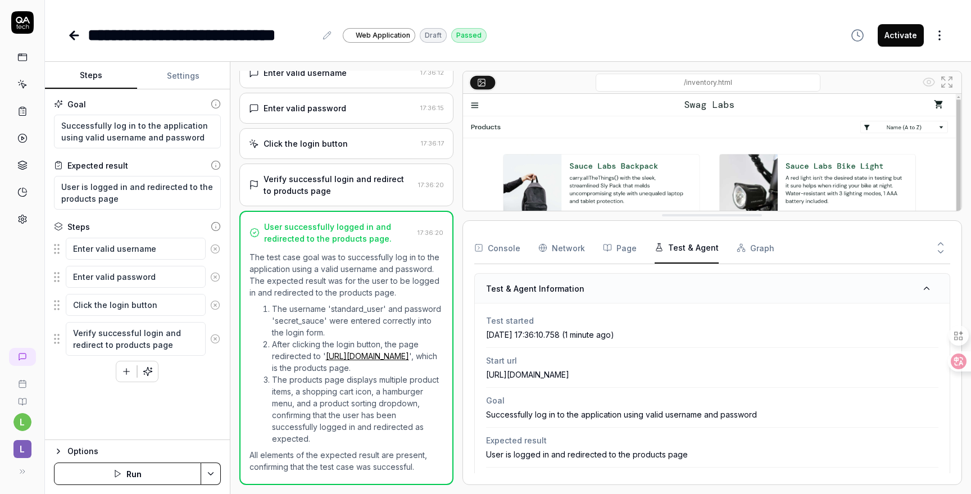
click at [690, 249] on button "Test & Agent" at bounding box center [687, 247] width 64 height 31
click at [938, 241] on icon at bounding box center [941, 244] width 10 height 10
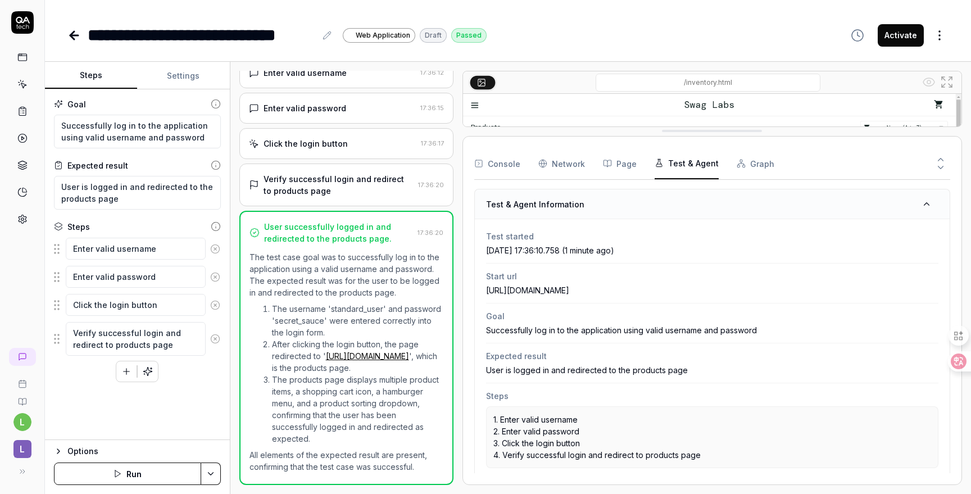
click at [939, 164] on icon at bounding box center [941, 167] width 10 height 10
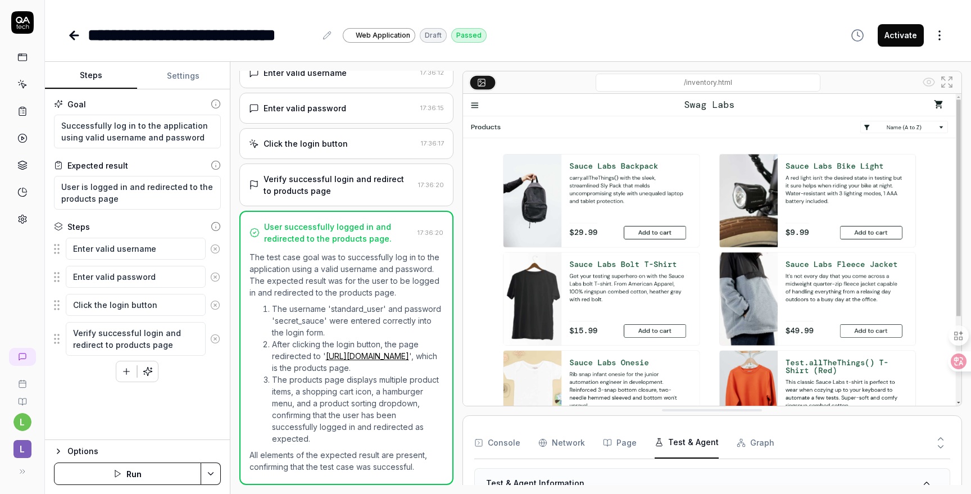
click at [855, 37] on icon "button" at bounding box center [857, 35] width 13 height 13
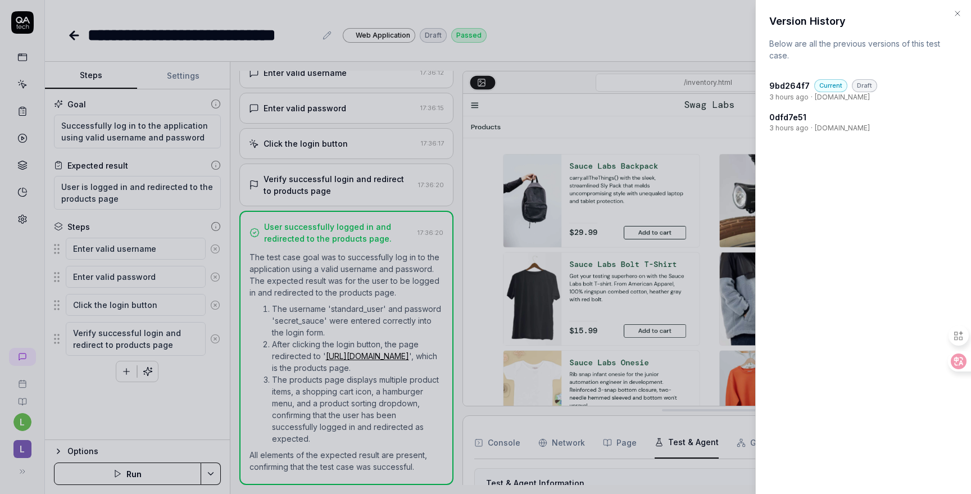
click at [793, 118] on h4 "0dfd7e51" at bounding box center [787, 117] width 37 height 12
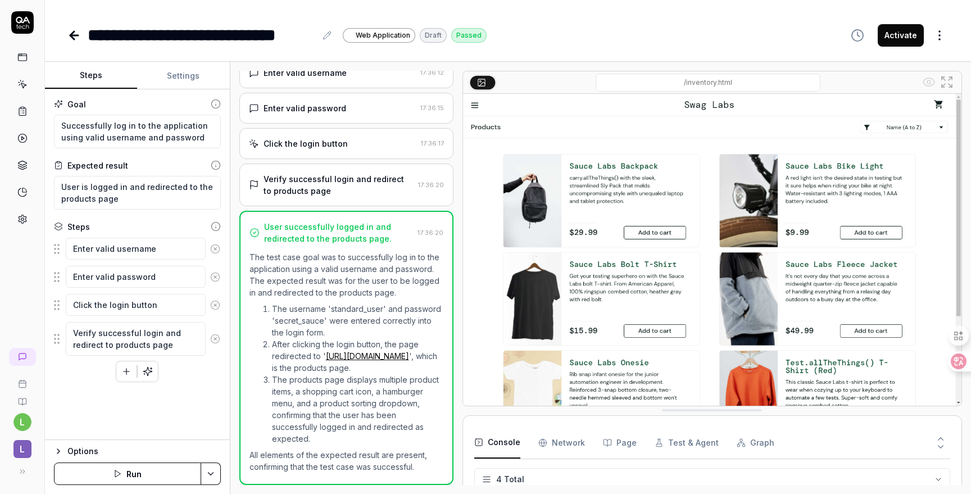
scroll to position [27, 0]
click at [359, 310] on li "The username 'standard_user' and password 'secret_sauce' were entered correctly…" at bounding box center [357, 320] width 171 height 35
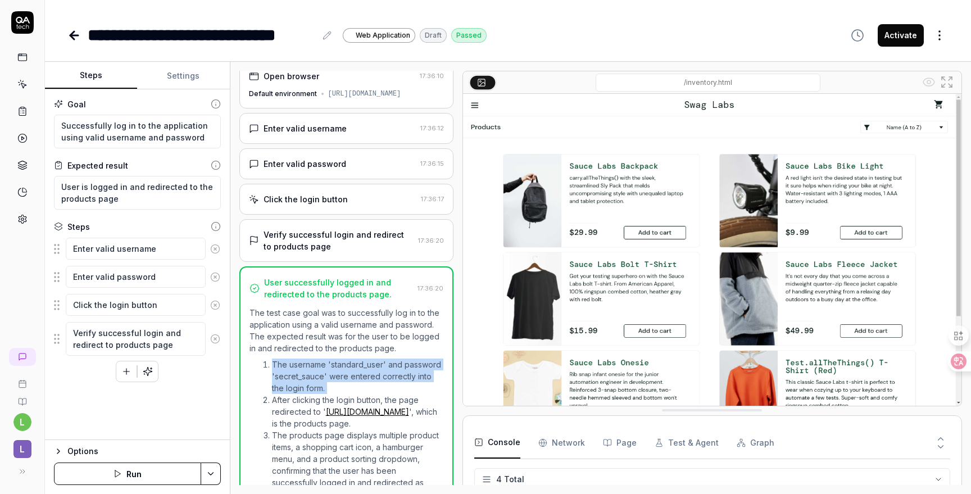
scroll to position [0, 0]
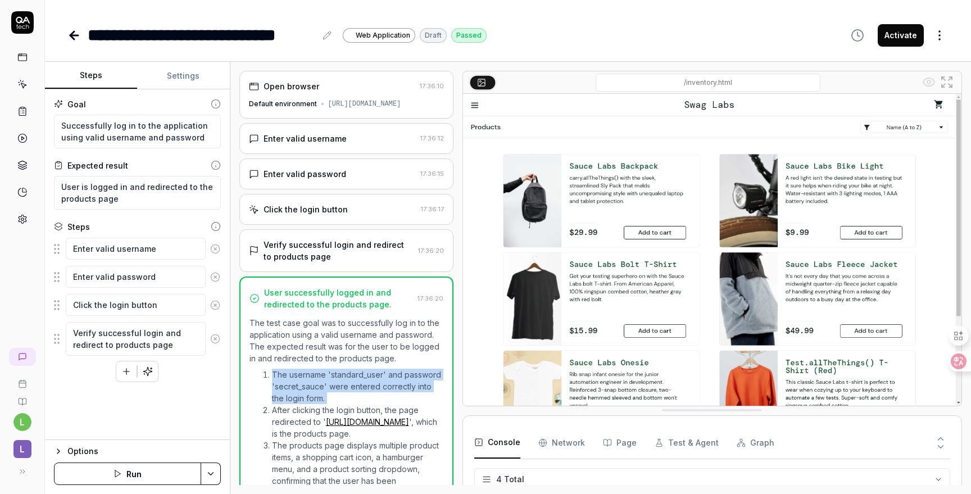
click at [537, 111] on img at bounding box center [712, 250] width 498 height 312
click at [477, 108] on img at bounding box center [712, 250] width 498 height 312
click at [670, 81] on input "/inventory.html" at bounding box center [708, 83] width 225 height 18
click at [858, 83] on div "/inventory.html" at bounding box center [708, 83] width 423 height 18
click at [939, 107] on img at bounding box center [712, 250] width 498 height 312
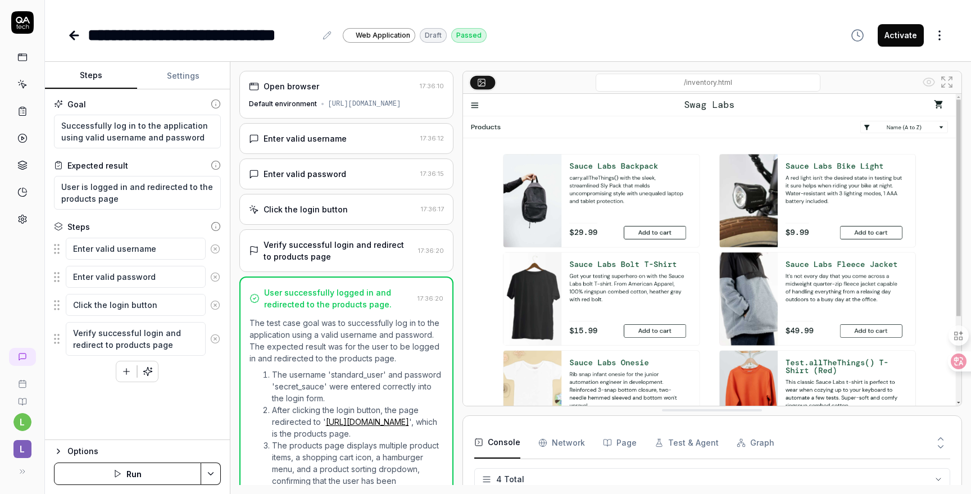
click at [744, 29] on div "**********" at bounding box center [507, 34] width 881 height 25
type textarea "*"
click at [74, 38] on icon at bounding box center [72, 35] width 4 height 8
